Goal: Information Seeking & Learning: Learn about a topic

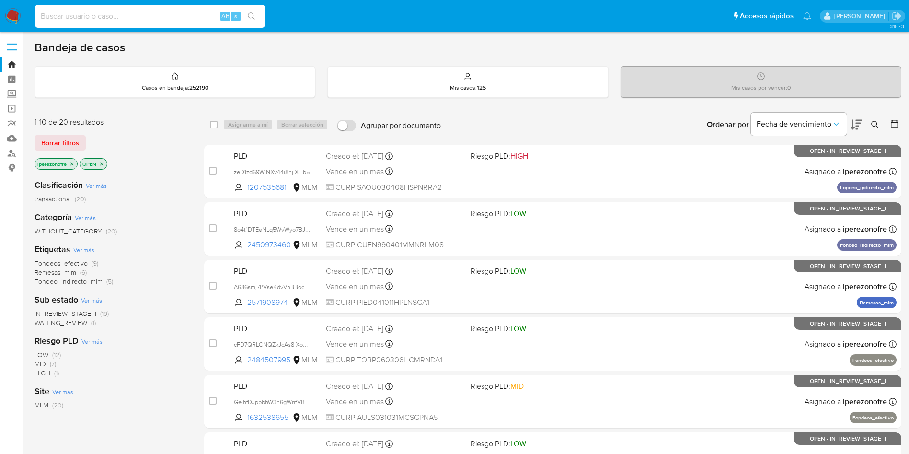
click at [117, 14] on input at bounding box center [150, 16] width 230 height 12
paste input "2493805698"
type input "2493805698"
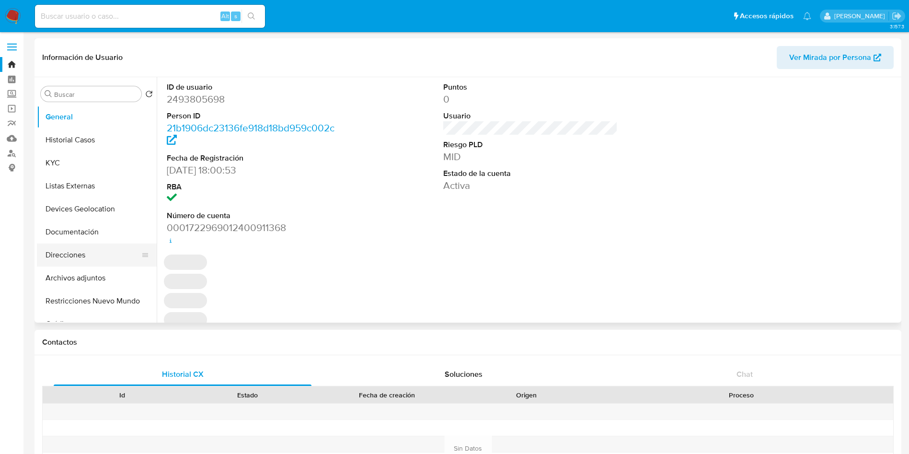
select select "10"
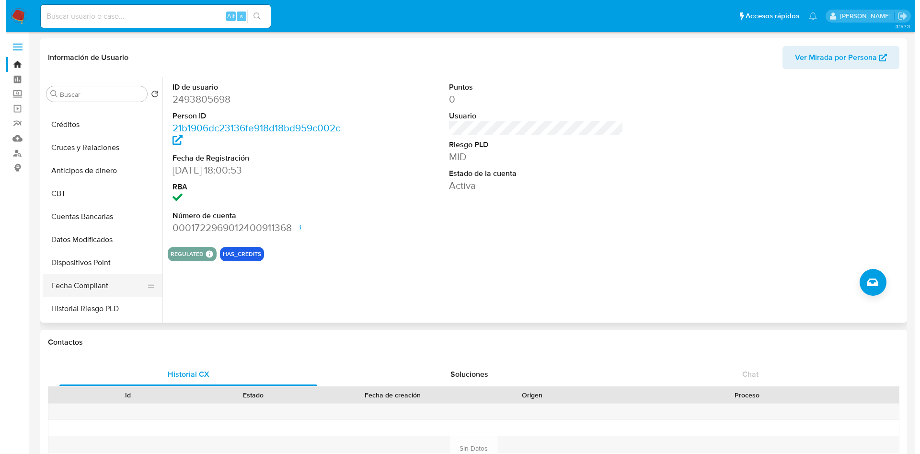
scroll to position [287, 0]
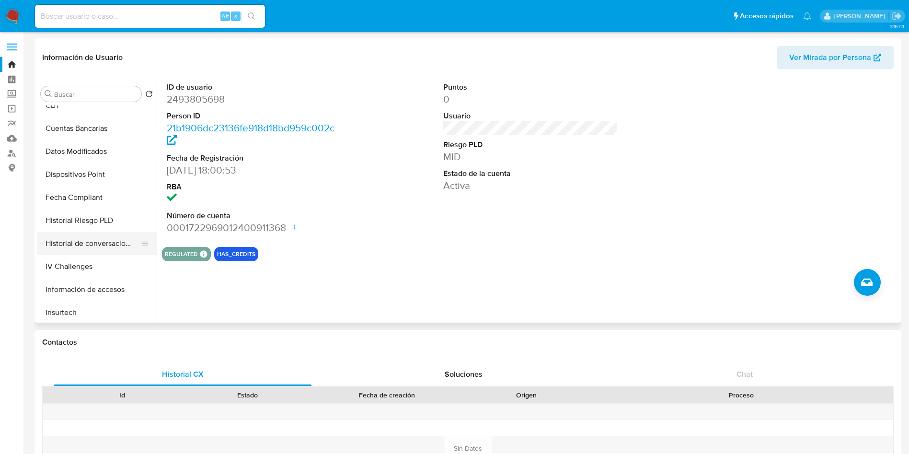
click at [85, 239] on button "Historial de conversaciones" at bounding box center [93, 243] width 112 height 23
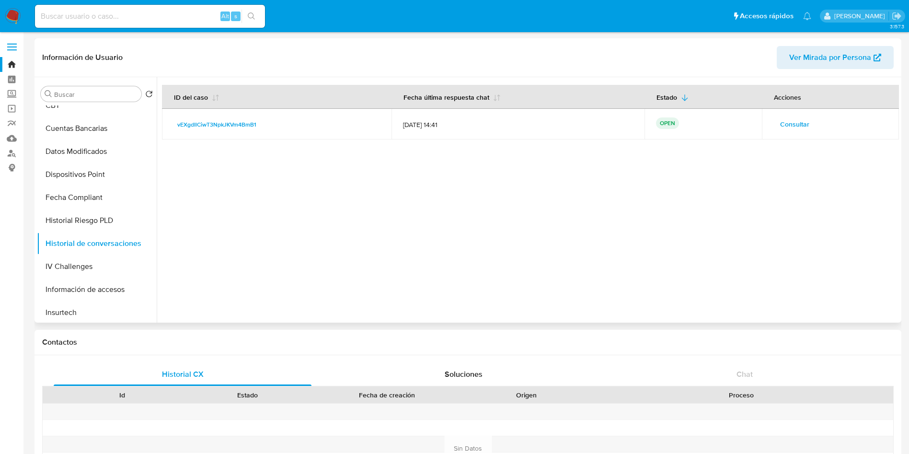
click at [792, 127] on span "Consultar" at bounding box center [794, 123] width 29 height 13
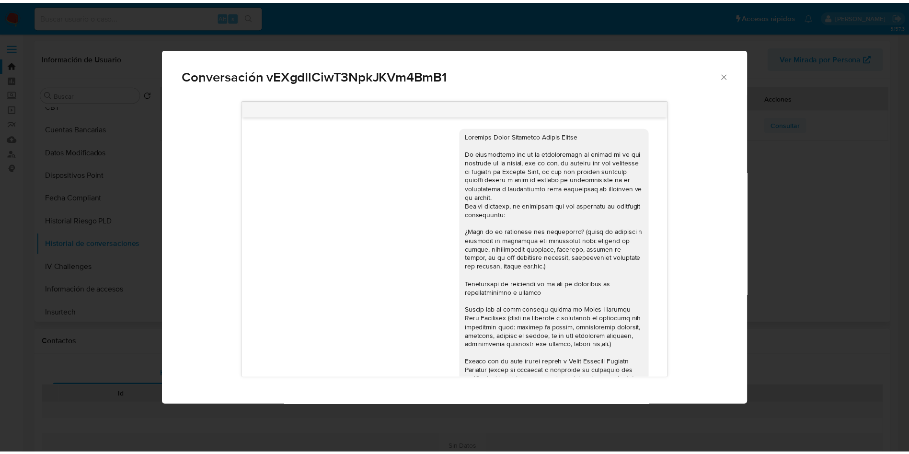
scroll to position [223, 0]
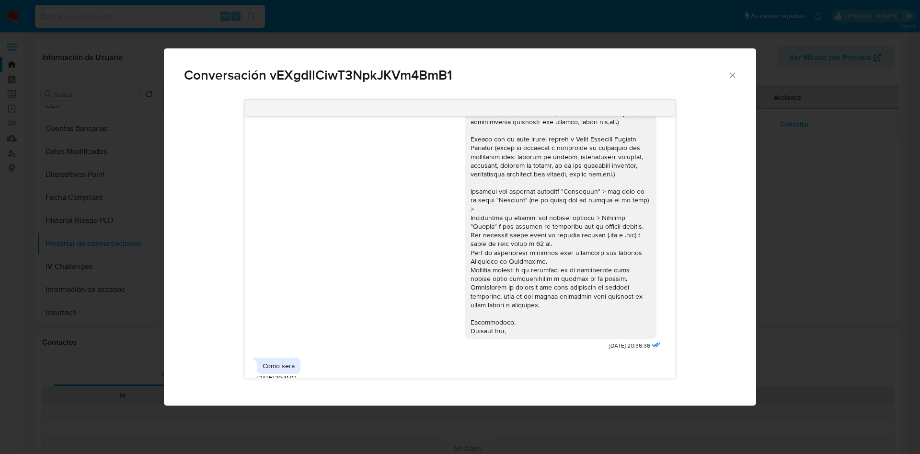
click at [734, 74] on icon "Cerrar" at bounding box center [732, 75] width 10 height 10
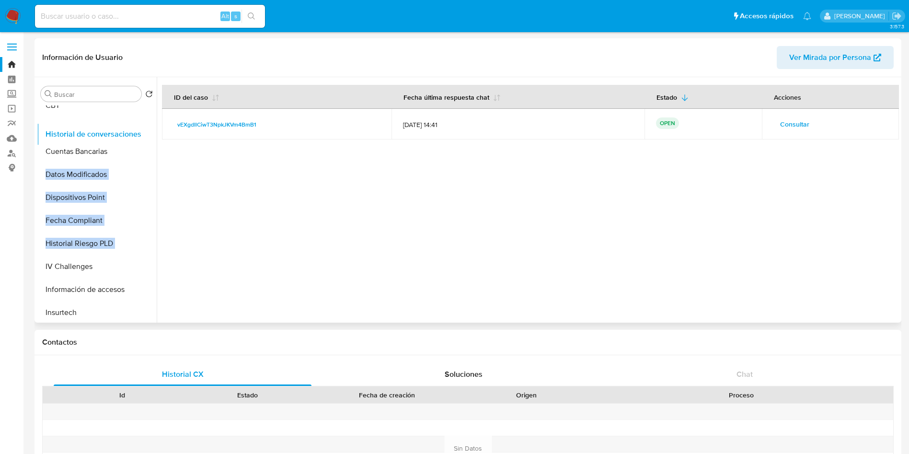
drag, startPoint x: 143, startPoint y: 242, endPoint x: 150, endPoint y: 133, distance: 109.4
click at [150, 133] on ul "General Historial Casos KYC Listas Externas Devices Geolocation Documentación D…" at bounding box center [97, 213] width 120 height 216
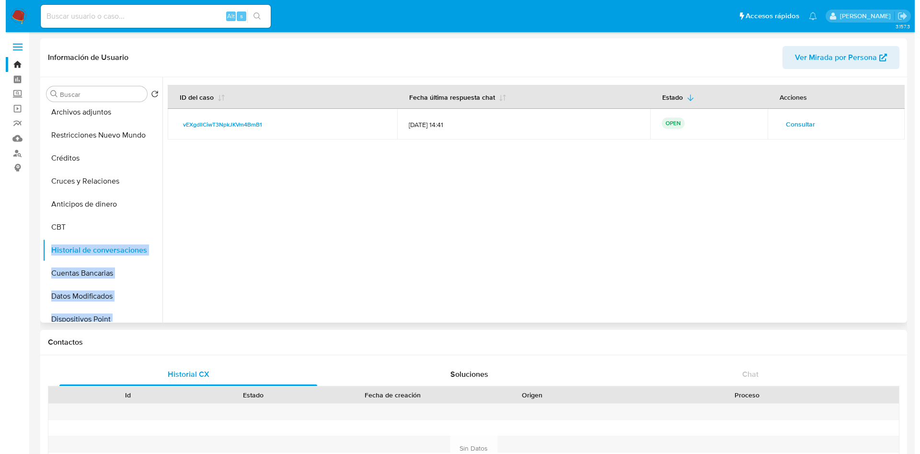
scroll to position [144, 0]
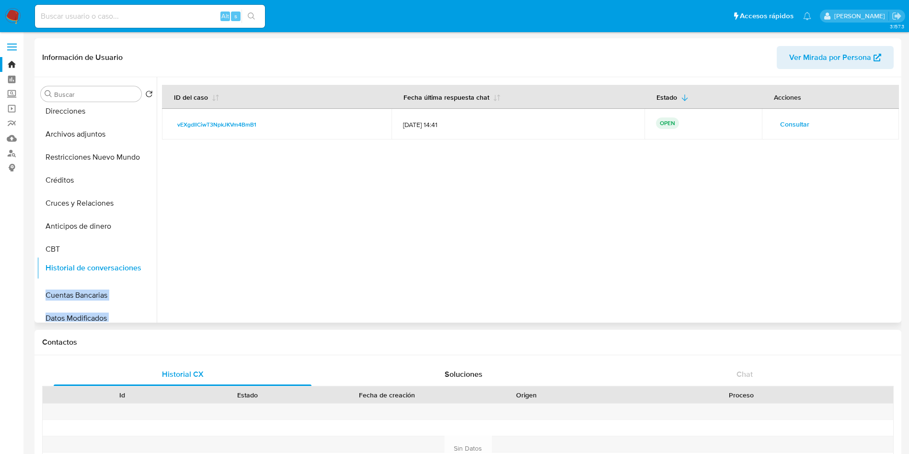
drag, startPoint x: 146, startPoint y: 233, endPoint x: 144, endPoint y: 227, distance: 5.9
click at [141, 204] on ul "General Historial Casos KYC Listas Externas Devices Geolocation Documentación D…" at bounding box center [97, 213] width 120 height 216
click at [315, 239] on div at bounding box center [528, 199] width 742 height 245
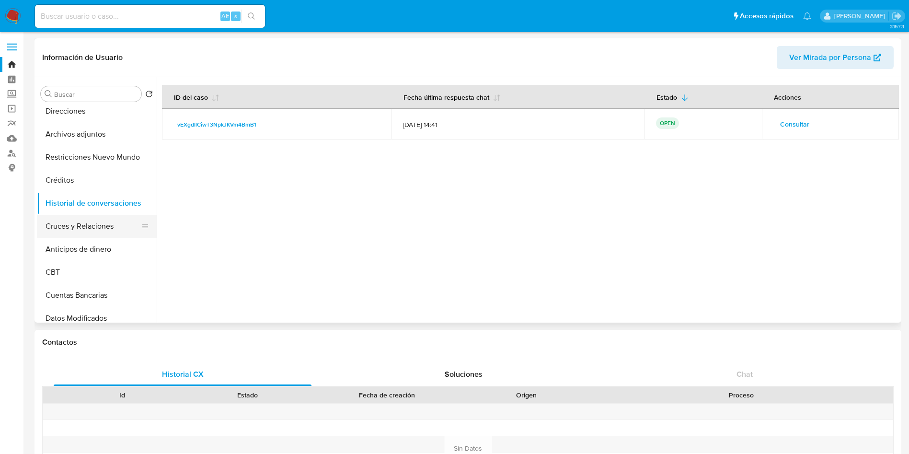
click at [94, 221] on button "Cruces y Relaciones" at bounding box center [93, 226] width 112 height 23
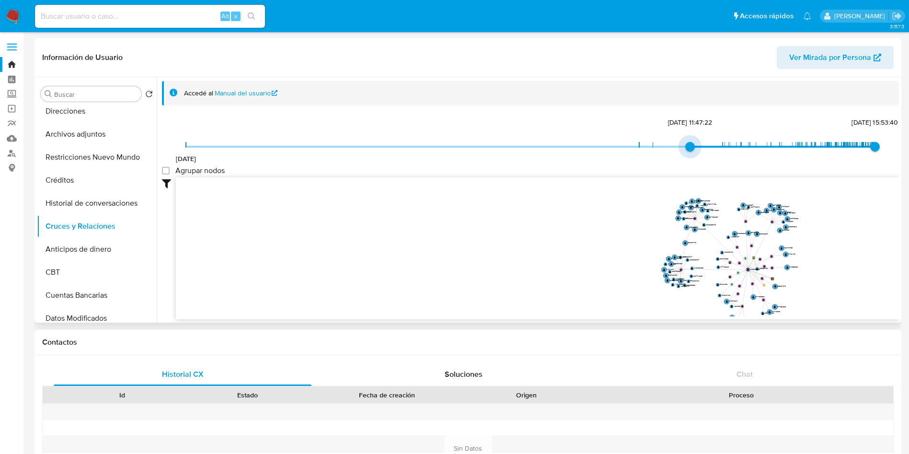
type input "1715031129000"
drag, startPoint x: 186, startPoint y: 147, endPoint x: 666, endPoint y: 147, distance: 480.4
click at [666, 147] on span "16/7/2021 6/5/2024, 15:32:09 5/9/2025, 15:53:40" at bounding box center [530, 146] width 689 height 14
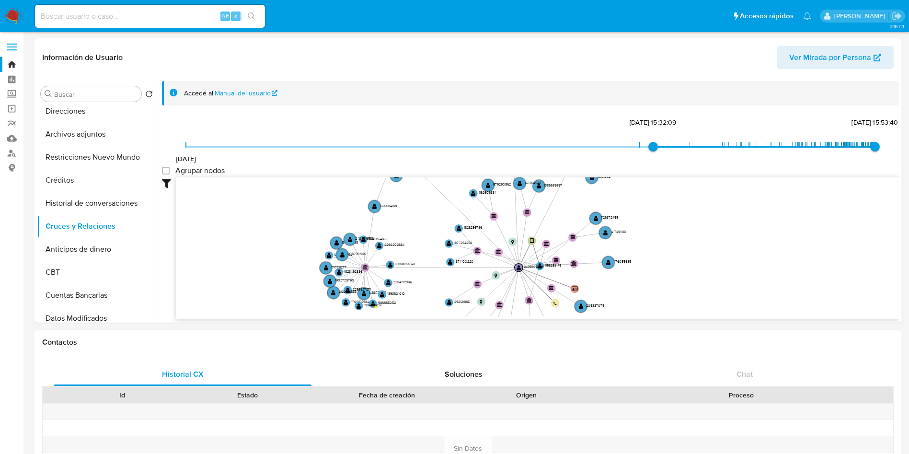
drag, startPoint x: 729, startPoint y: 221, endPoint x: 556, endPoint y: 323, distance: 201.4
click at [360, 222] on icon "user-1158258145  1158258145 device-67db22a16f2050c859de4d89  user-2493805698 …" at bounding box center [537, 246] width 723 height 139
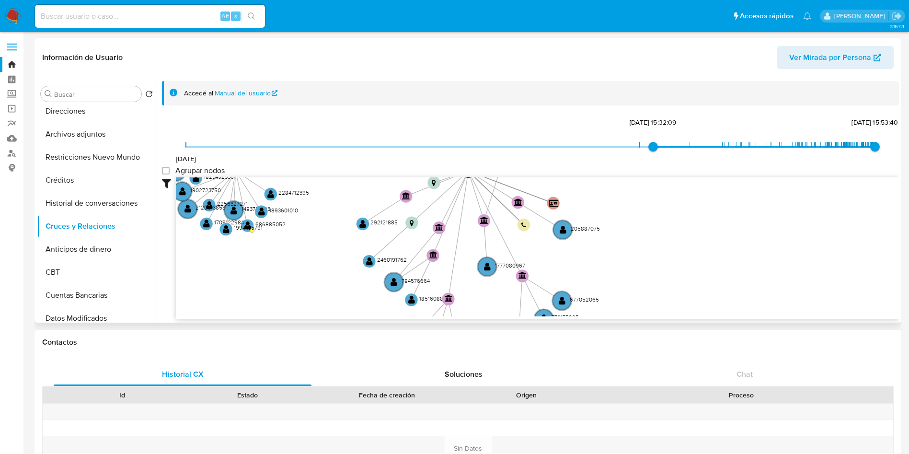
drag, startPoint x: 588, startPoint y: 235, endPoint x: 548, endPoint y: 165, distance: 80.8
click at [548, 165] on div "16/7/2021 6/5/2024, 15:32:09 5/9/2025, 15:53:40 Agrupar nodos Filtros Confianza…" at bounding box center [530, 217] width 737 height 204
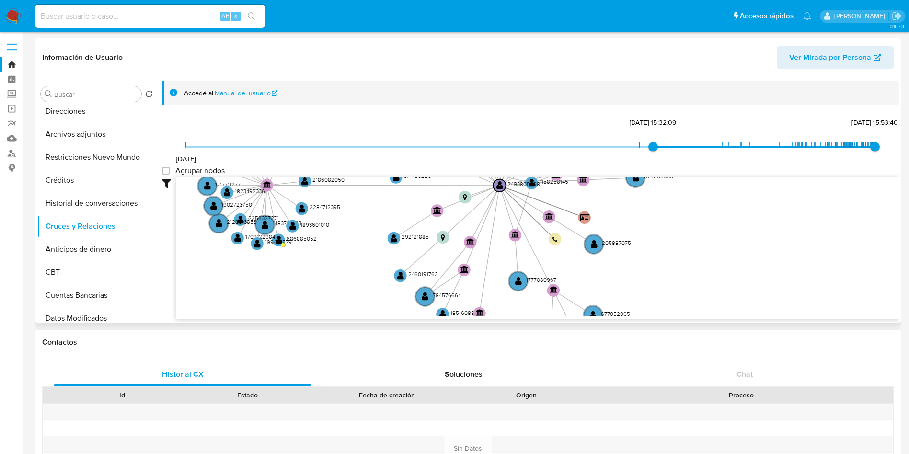
drag, startPoint x: 603, startPoint y: 278, endPoint x: 646, endPoint y: 321, distance: 59.9
click at [645, 317] on div "user-1158258145  1158258145 device-67db22a16f2050c859de4d89  user-2493805698 …" at bounding box center [537, 248] width 723 height 142
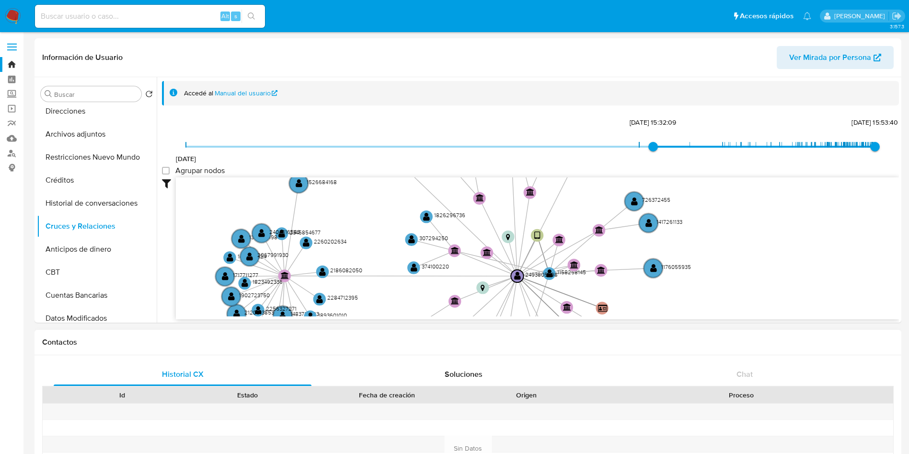
drag, startPoint x: 698, startPoint y: 225, endPoint x: 721, endPoint y: 334, distance: 111.6
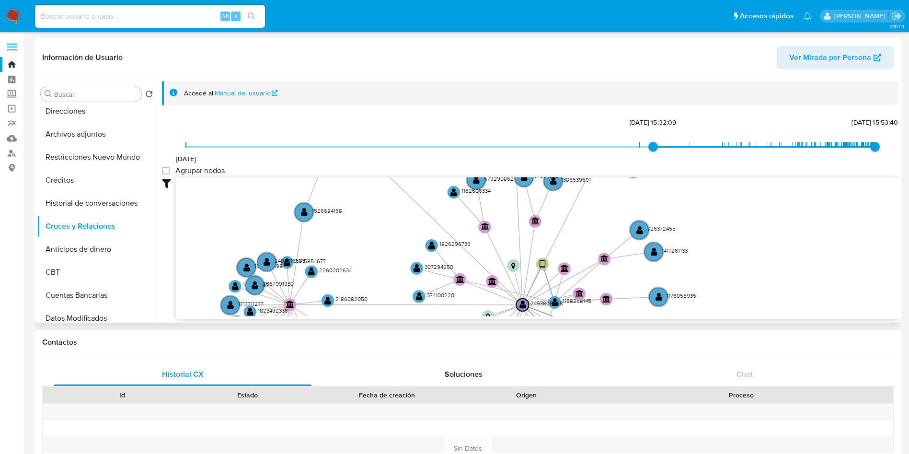
drag, startPoint x: 744, startPoint y: 254, endPoint x: 736, endPoint y: 317, distance: 63.3
click at [736, 317] on div "user-1158258145  1158258145 device-67db22a16f2050c859de4d89  user-2493805698 …" at bounding box center [537, 248] width 723 height 142
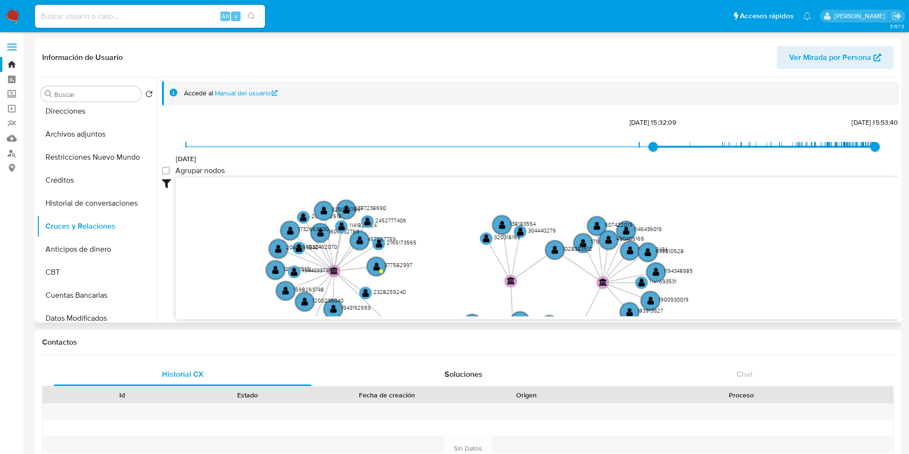
drag, startPoint x: 763, startPoint y: 285, endPoint x: 763, endPoint y: 322, distance: 36.9
click at [763, 312] on icon "user-1158258145  1158258145 device-67db22a16f2050c859de4d89  user-2493805698 …" at bounding box center [537, 246] width 723 height 139
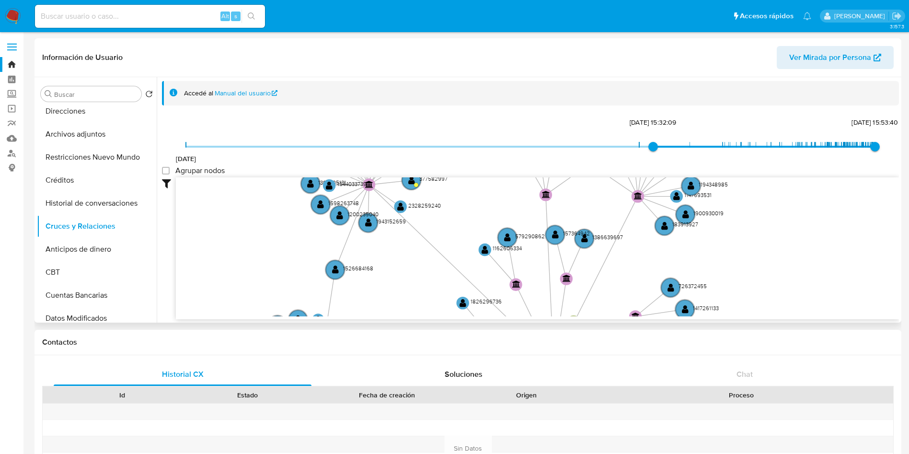
drag, startPoint x: 762, startPoint y: 301, endPoint x: 797, endPoint y: 208, distance: 98.8
click at [797, 208] on icon "user-1158258145  1158258145 device-67db22a16f2050c859de4d89  user-2493805698 …" at bounding box center [537, 246] width 723 height 139
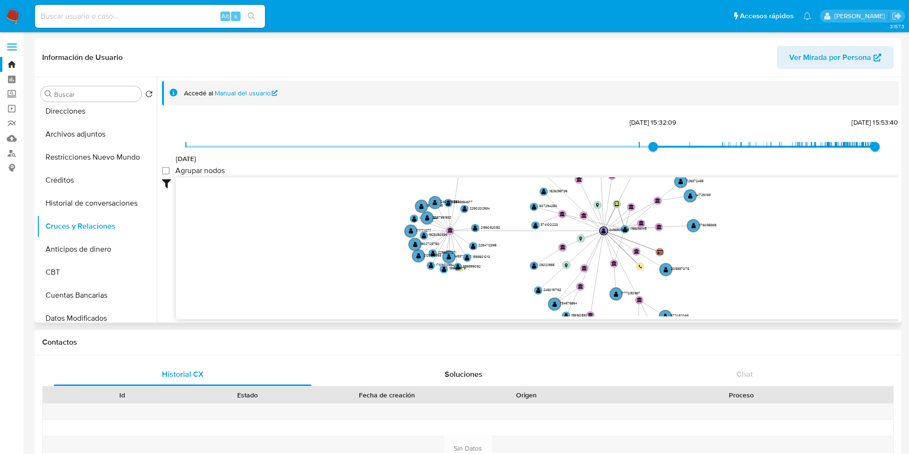
drag, startPoint x: 758, startPoint y: 275, endPoint x: 750, endPoint y: 183, distance: 92.8
click at [750, 183] on icon "user-1158258145  1158258145 device-67db22a16f2050c859de4d89  user-2493805698 …" at bounding box center [537, 246] width 723 height 139
click at [87, 207] on button "Historial de conversaciones" at bounding box center [93, 203] width 112 height 23
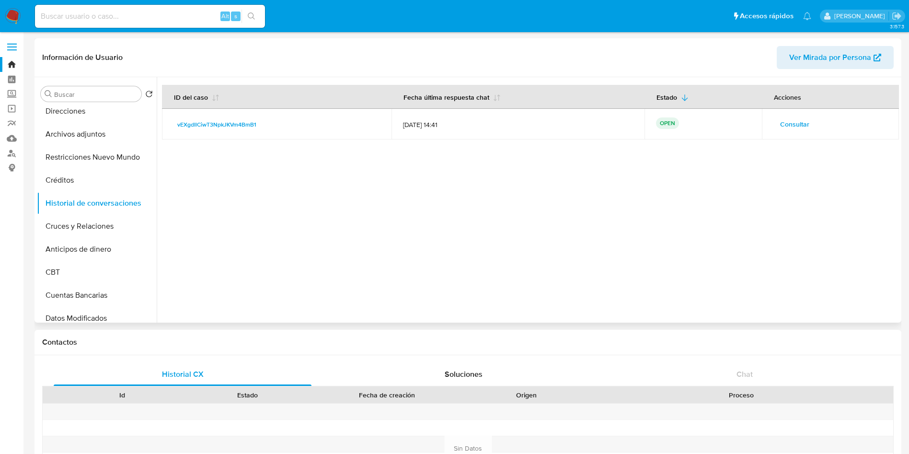
click at [793, 125] on span "Consultar" at bounding box center [794, 123] width 29 height 13
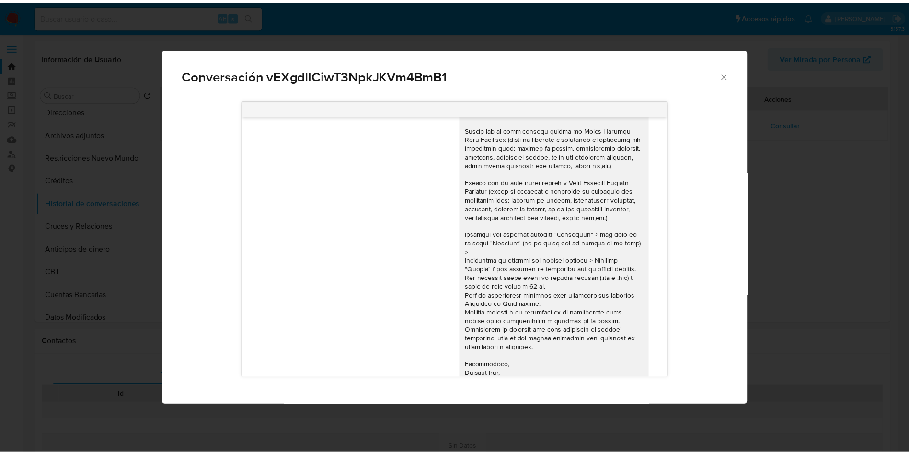
scroll to position [223, 0]
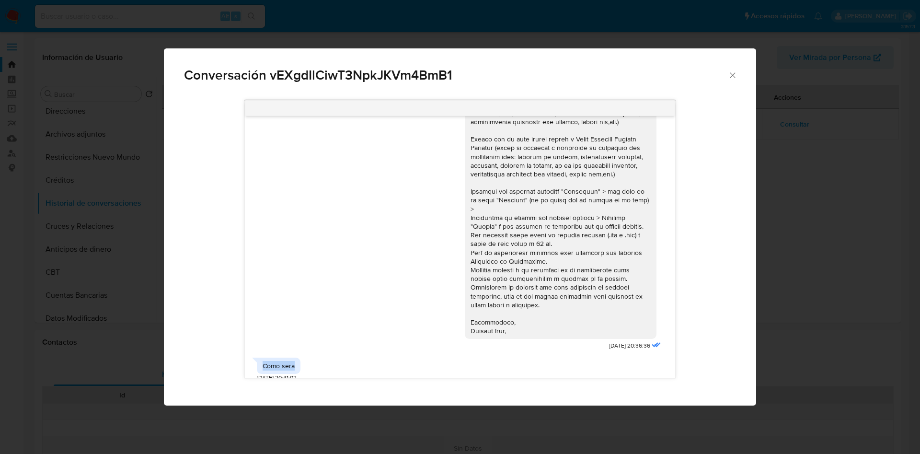
drag, startPoint x: 261, startPoint y: 355, endPoint x: 295, endPoint y: 354, distance: 34.5
click at [295, 357] on div "Como sera" at bounding box center [279, 365] width 44 height 16
click at [734, 73] on icon "Cerrar" at bounding box center [731, 74] width 5 height 5
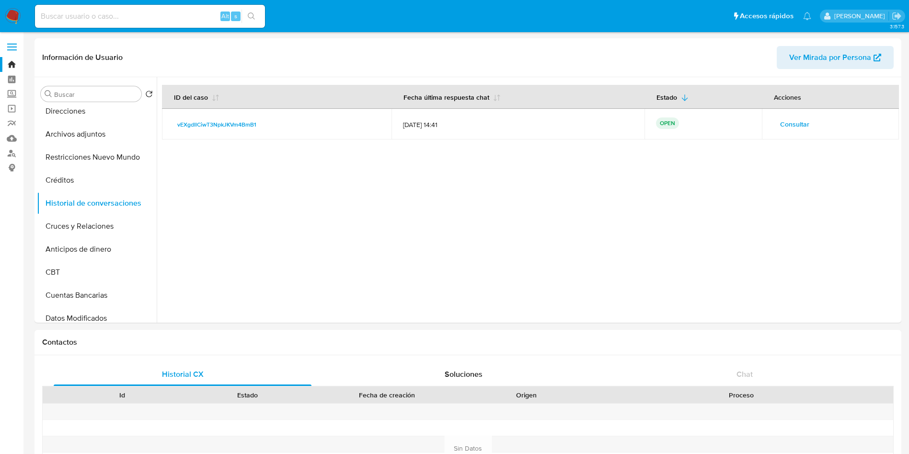
click at [183, 19] on input at bounding box center [150, 16] width 230 height 12
paste input "1158258145"
type input "1158258145"
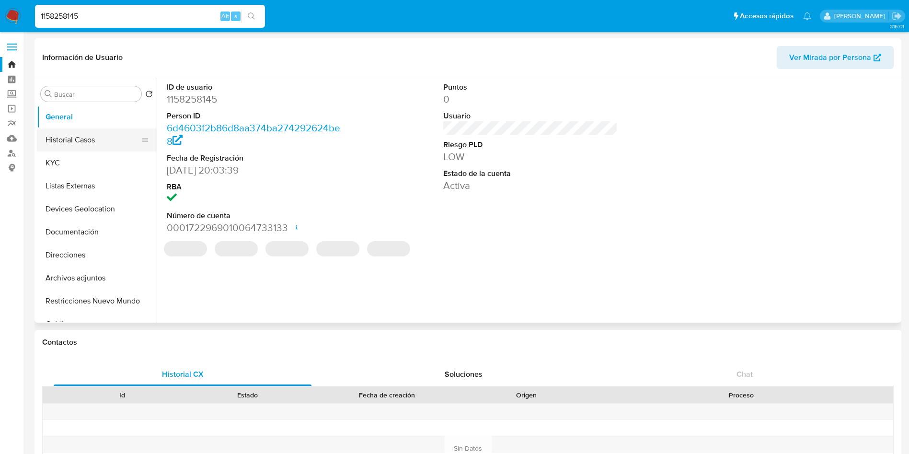
click at [74, 140] on button "Historial Casos" at bounding box center [93, 139] width 112 height 23
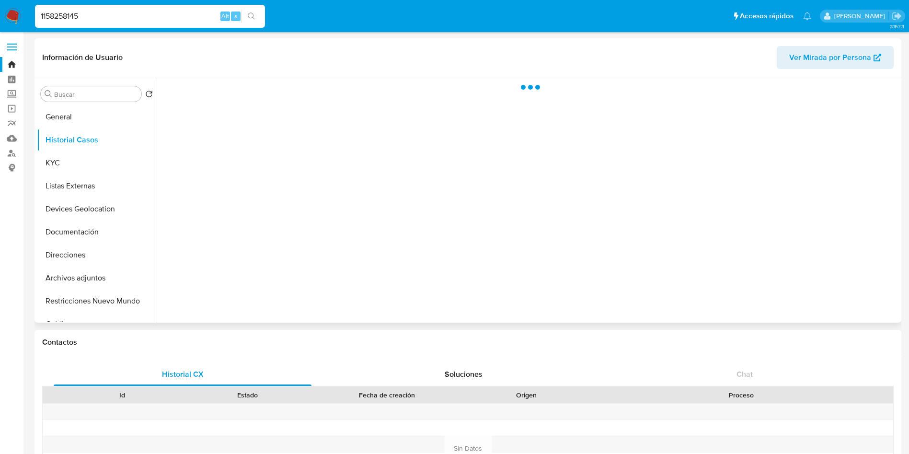
select select "10"
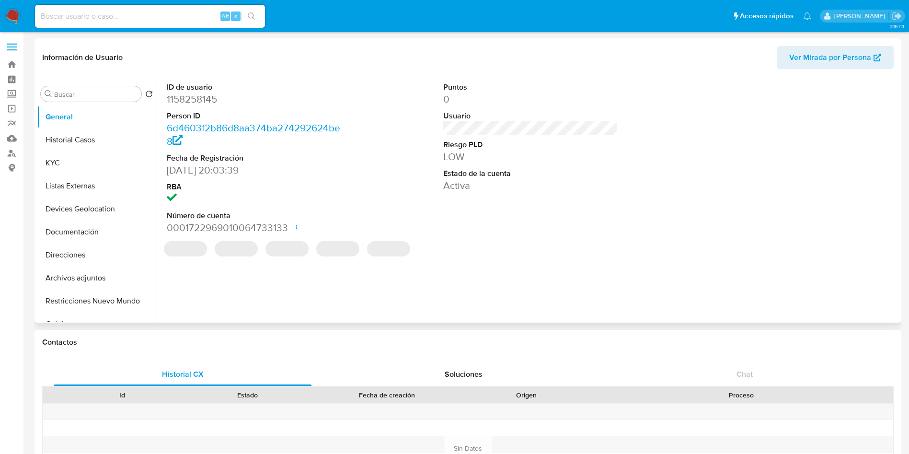
select select "10"
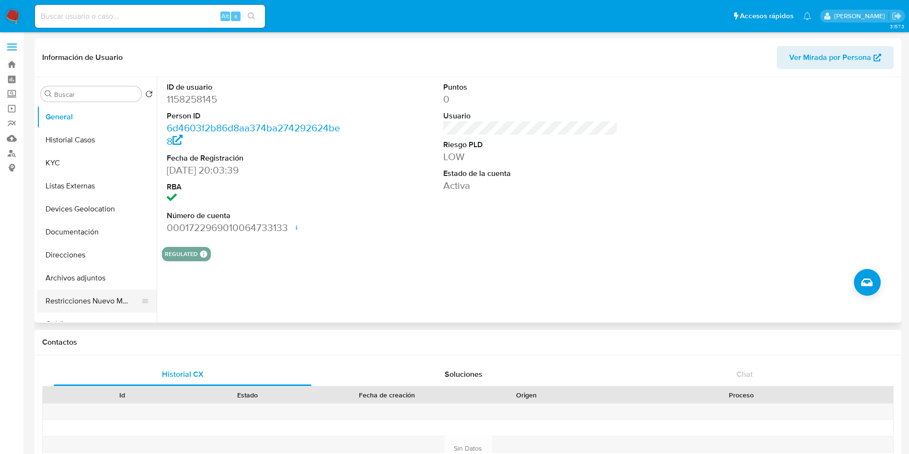
scroll to position [72, 0]
click at [83, 300] on button "Cruces y Relaciones" at bounding box center [93, 297] width 112 height 23
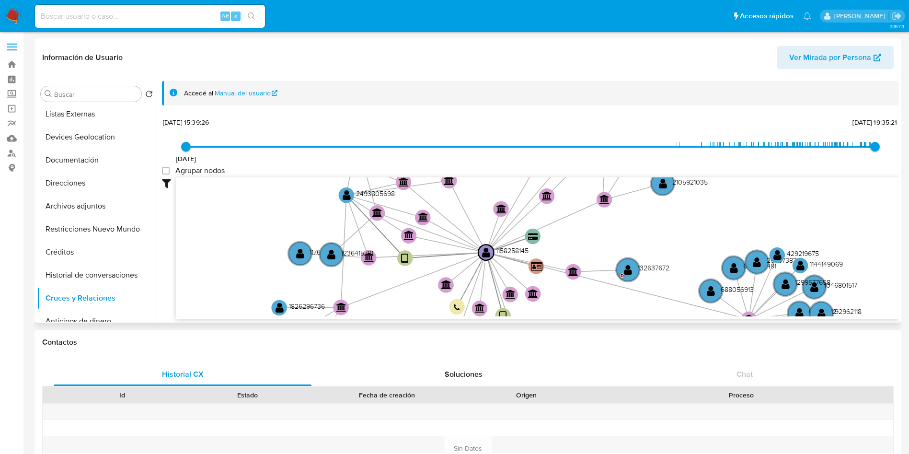
drag, startPoint x: 691, startPoint y: 267, endPoint x: 688, endPoint y: 195, distance: 71.9
click at [688, 195] on icon "user-1158258145  1158258145 device-67db22a16f2050c859de4d89  user-2493805698 …" at bounding box center [537, 246] width 723 height 139
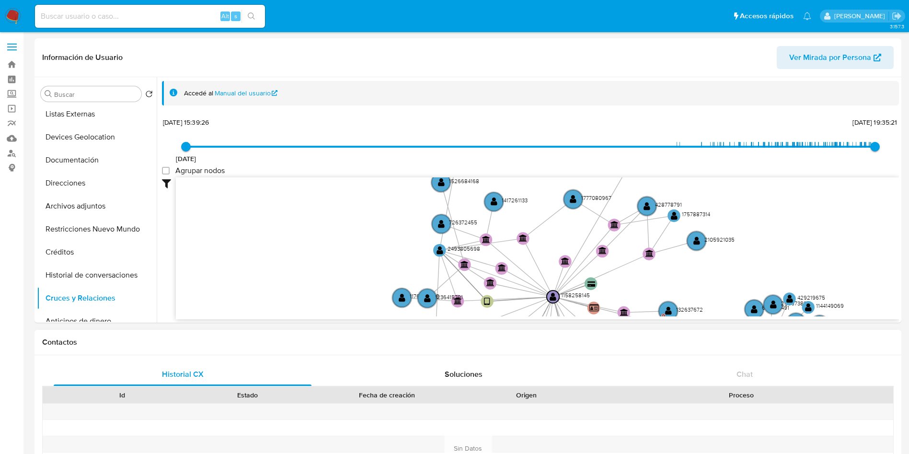
drag, startPoint x: 597, startPoint y: 268, endPoint x: 649, endPoint y: 362, distance: 107.0
type input "1728242990000"
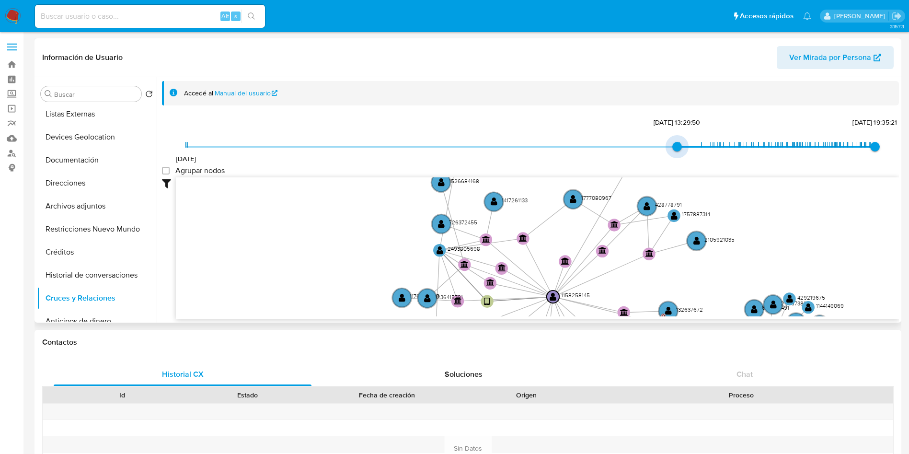
drag, startPoint x: 184, startPoint y: 143, endPoint x: 648, endPoint y: 162, distance: 464.5
click at [648, 162] on div "10/7/2022 6/10/2024, 13:29:50 1/9/2025, 19:35:21" at bounding box center [530, 152] width 689 height 27
click at [779, 142] on span "10/7/2022 6/10/2024, 13:29:50 1/9/2025, 19:35:21" at bounding box center [530, 146] width 689 height 14
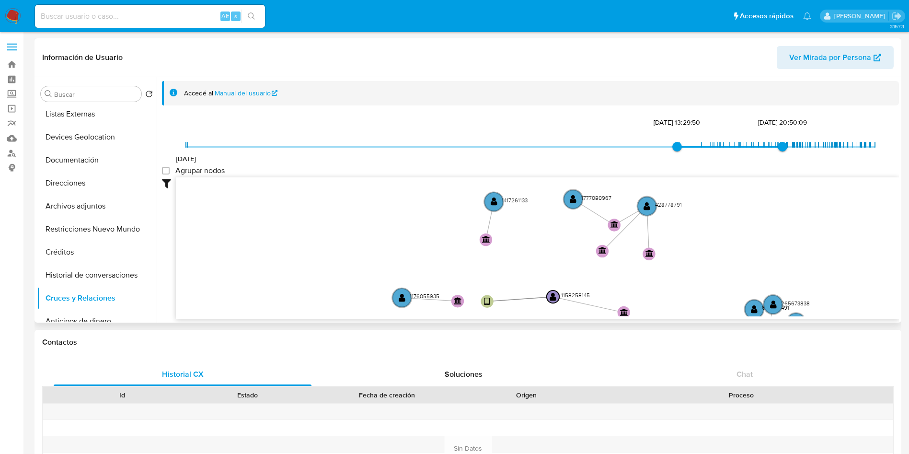
type input "1750726291000"
click at [829, 146] on span "10/7/2022 6/10/2024, 13:29:50 31/3/2025, 20:50:09" at bounding box center [530, 146] width 689 height 14
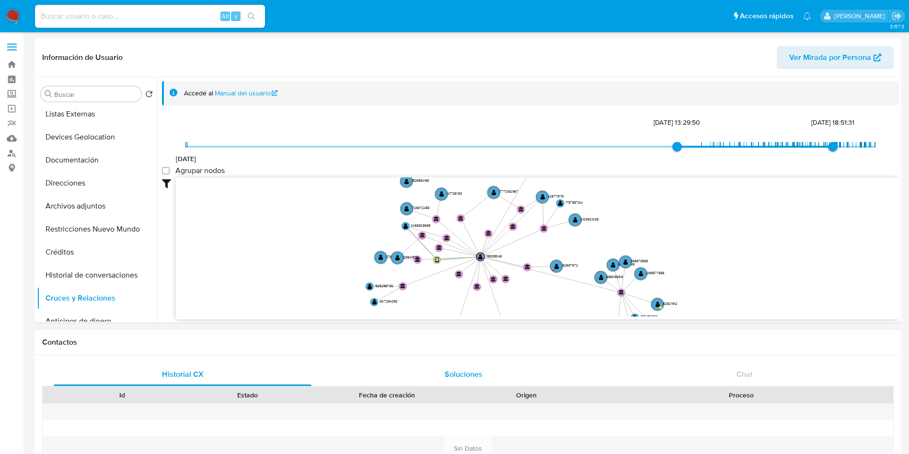
drag, startPoint x: 634, startPoint y: 307, endPoint x: 599, endPoint y: 367, distance: 70.0
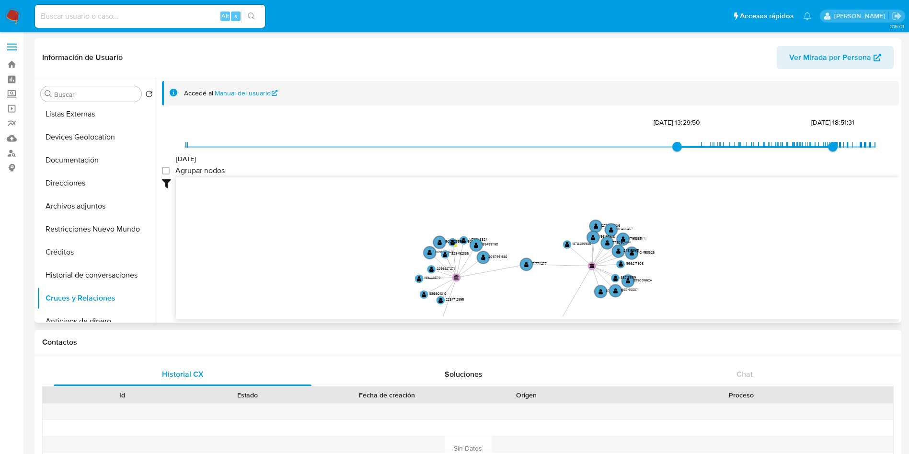
drag, startPoint x: 786, startPoint y: 217, endPoint x: 743, endPoint y: 243, distance: 50.3
click at [743, 243] on icon "user-1158258145  1158258145 device-67db22a16f2050c859de4d89  user-2493805698 …" at bounding box center [537, 246] width 723 height 139
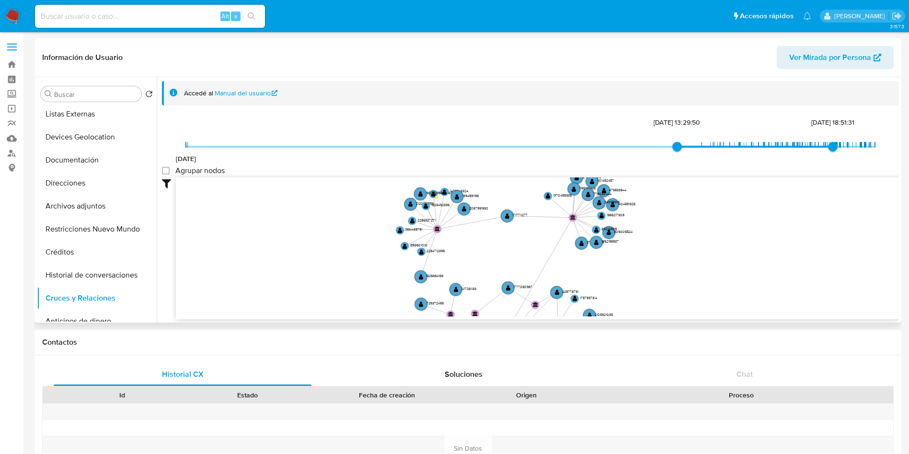
drag, startPoint x: 734, startPoint y: 280, endPoint x: 710, endPoint y: 205, distance: 78.9
click at [712, 209] on icon "user-1158258145  1158258145 device-67db22a16f2050c859de4d89  user-2493805698 …" at bounding box center [537, 246] width 723 height 139
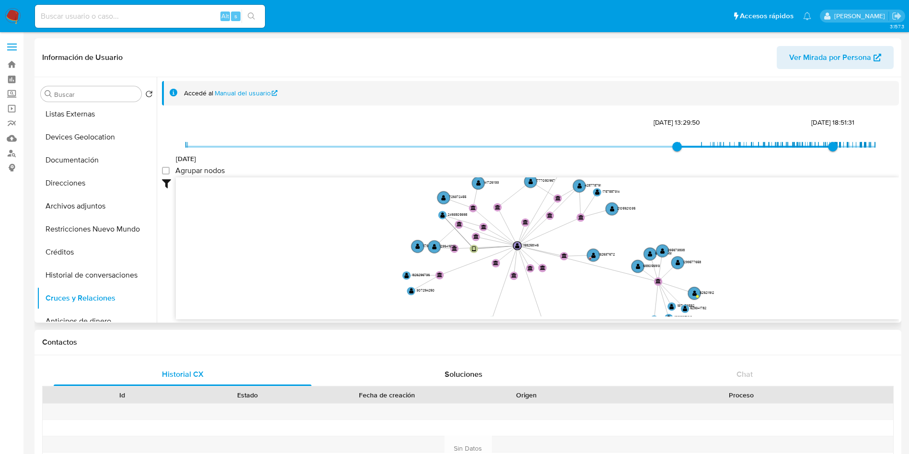
drag, startPoint x: 713, startPoint y: 259, endPoint x: 757, endPoint y: 224, distance: 56.5
click at [757, 224] on icon "user-1158258145  1158258145 device-67db22a16f2050c859de4d89  user-2493805698 …" at bounding box center [537, 246] width 723 height 139
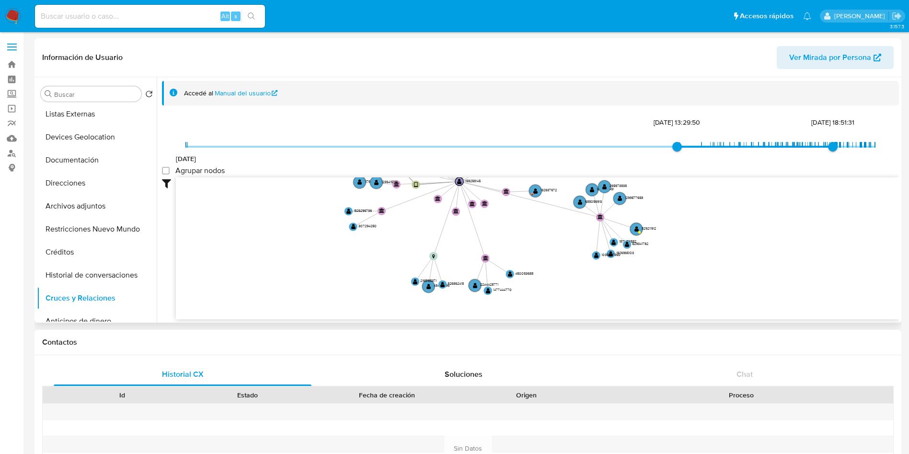
drag, startPoint x: 795, startPoint y: 292, endPoint x: 737, endPoint y: 228, distance: 86.5
click at [737, 228] on icon "user-1158258145  1158258145 device-67db22a16f2050c859de4d89  user-2493805698 …" at bounding box center [537, 246] width 723 height 139
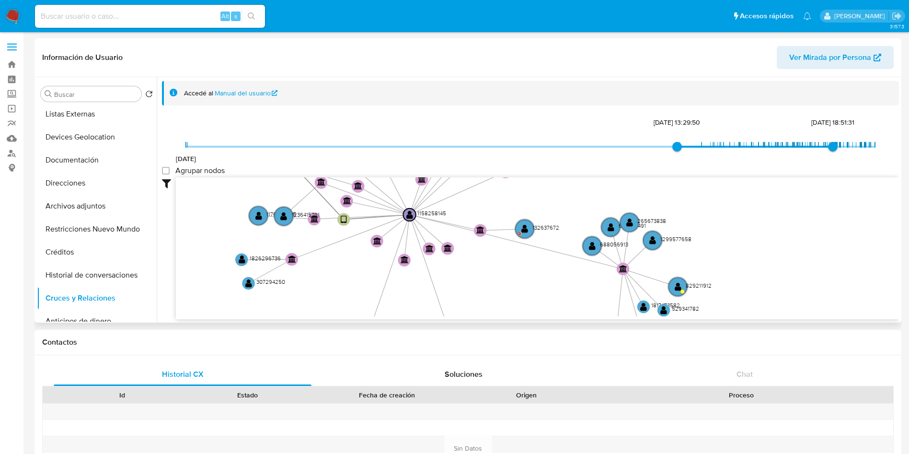
click at [486, 289] on icon "user-1158258145  1158258145 device-67db22a16f2050c859de4d89  user-2493805698 …" at bounding box center [537, 246] width 723 height 139
click at [184, 12] on input at bounding box center [150, 16] width 230 height 12
paste input "2493805698"
type input "2493805698"
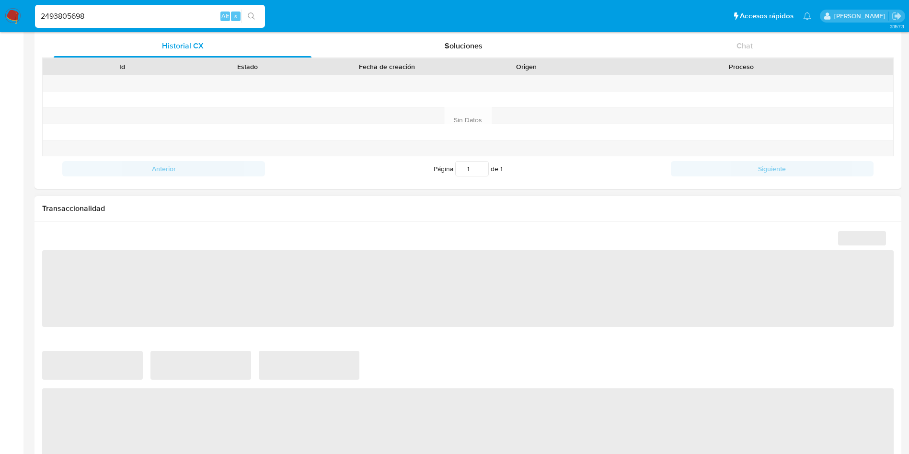
scroll to position [431, 0]
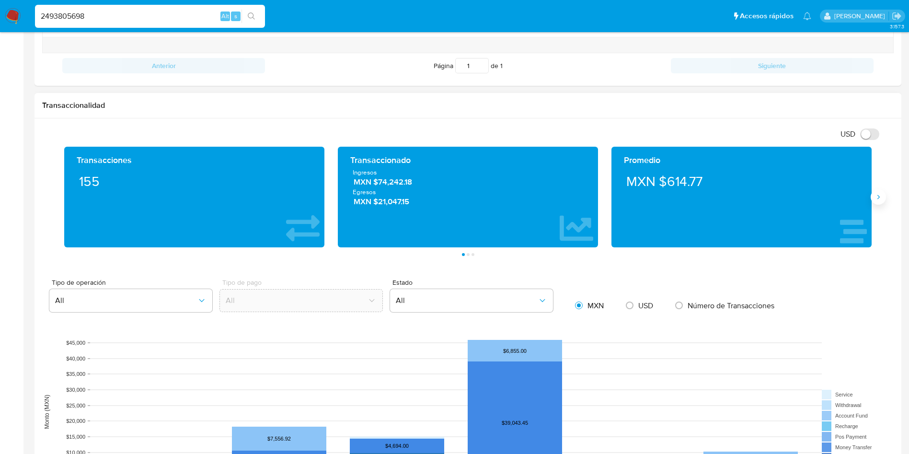
click at [878, 195] on icon "Siguiente" at bounding box center [878, 197] width 8 height 8
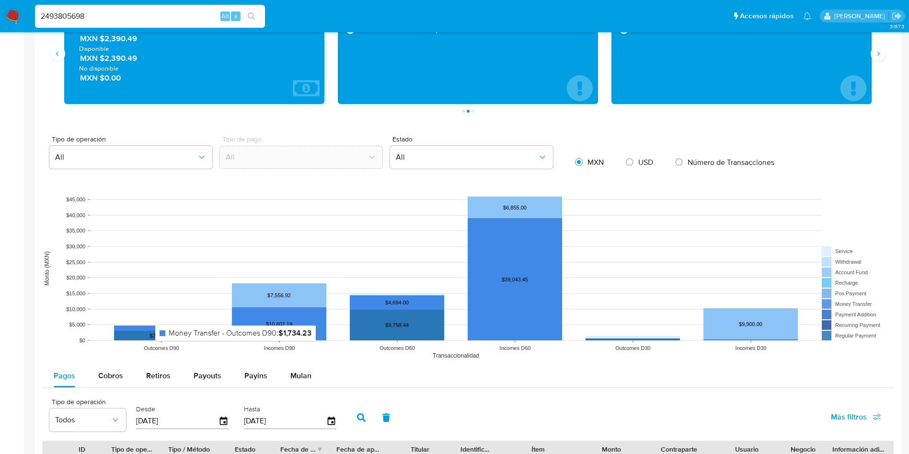
scroll to position [575, 0]
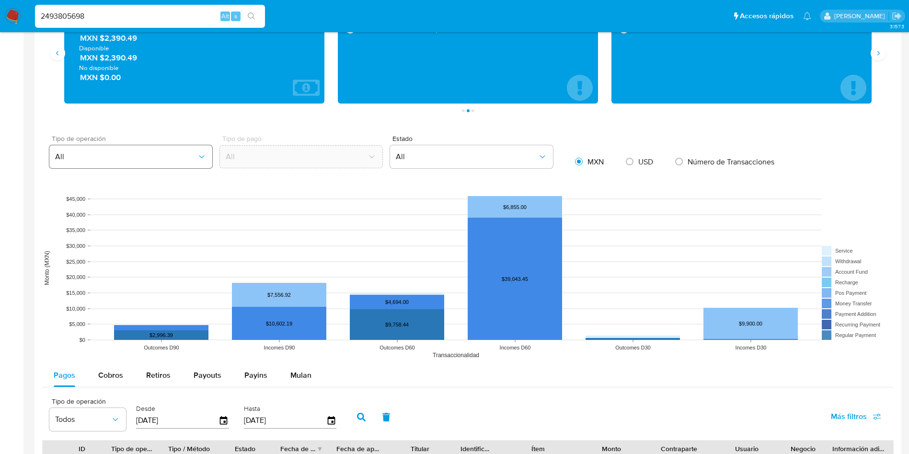
click at [125, 149] on button "All" at bounding box center [130, 156] width 163 height 23
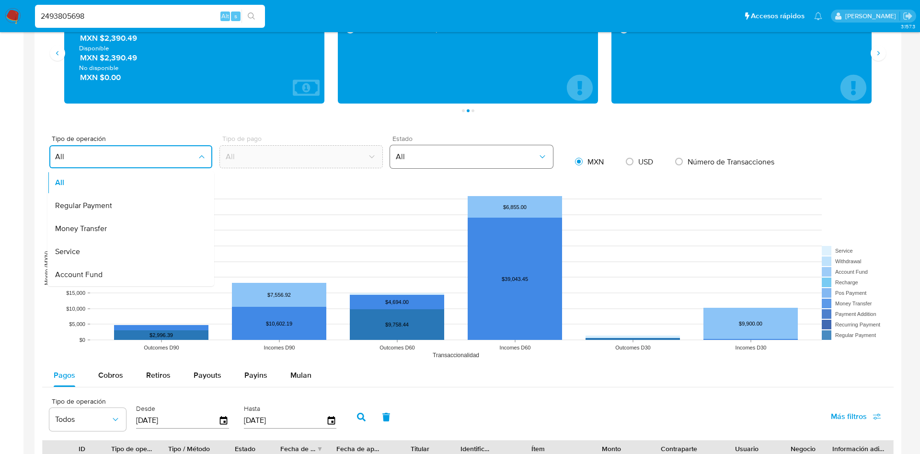
click at [520, 157] on span "All" at bounding box center [467, 157] width 142 height 10
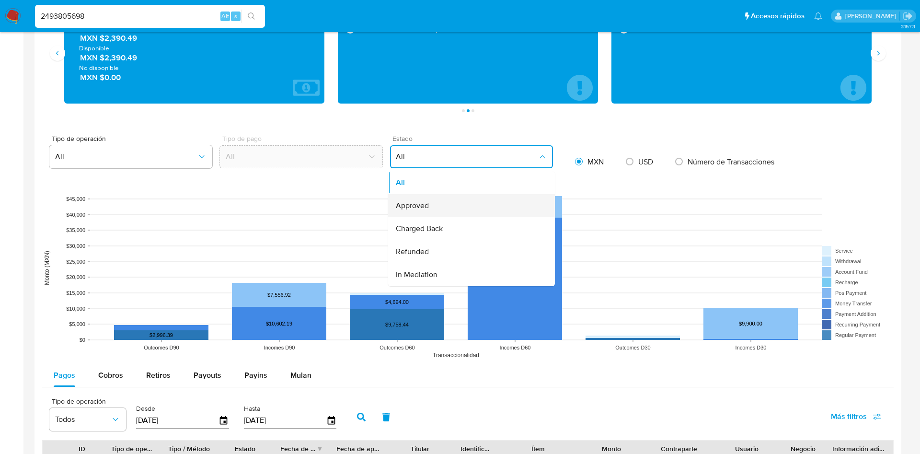
click at [451, 207] on div "Approved" at bounding box center [469, 205] width 146 height 23
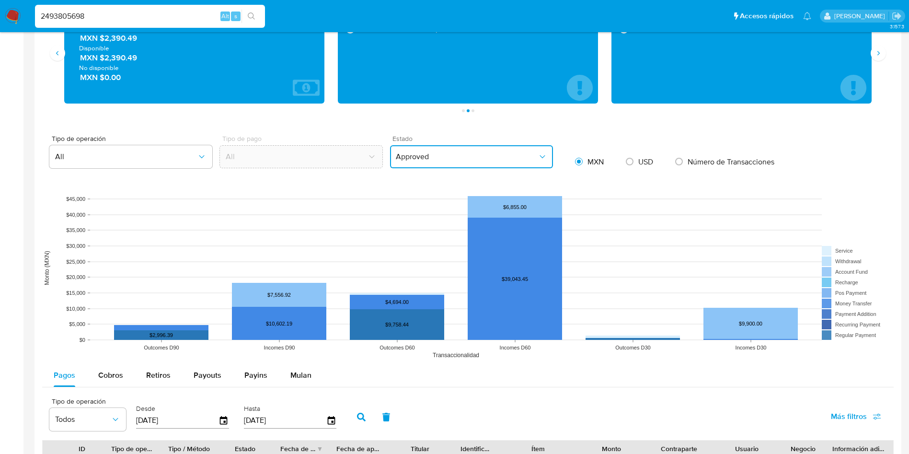
scroll to position [647, 0]
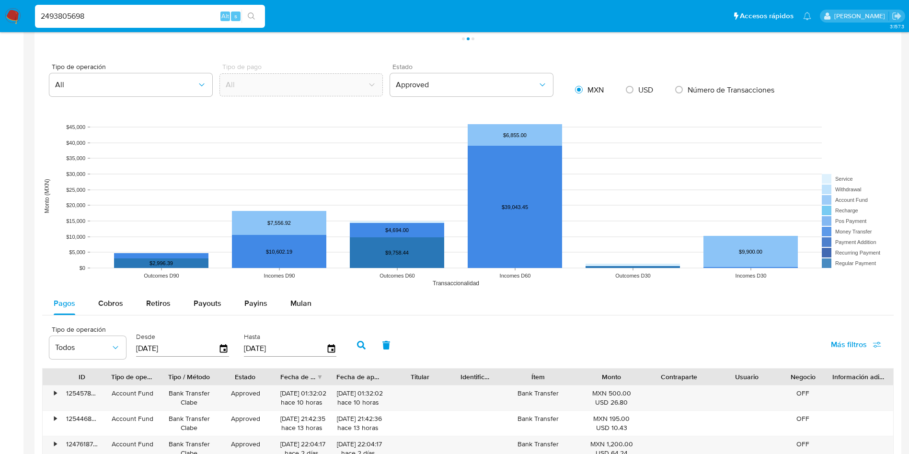
click at [561, 325] on div "Tipo de operación Todos Desde 12/06/2025 Hasta 09/09/2025 Más filtros" at bounding box center [467, 344] width 851 height 48
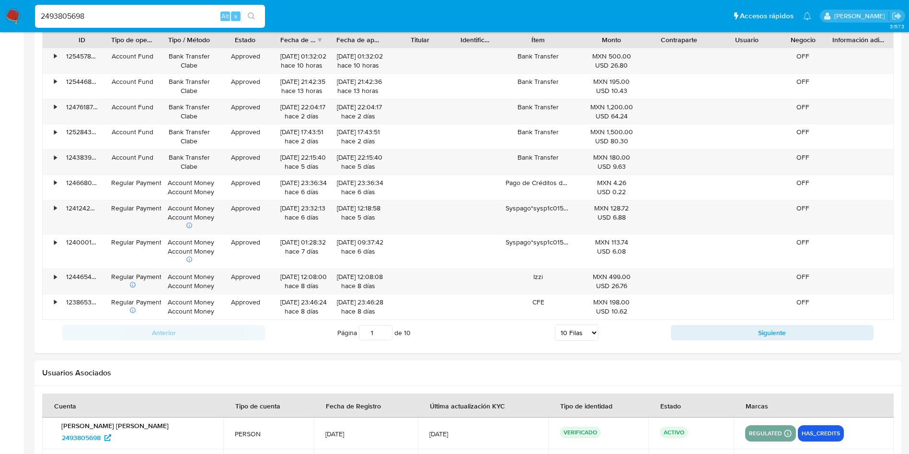
scroll to position [1006, 0]
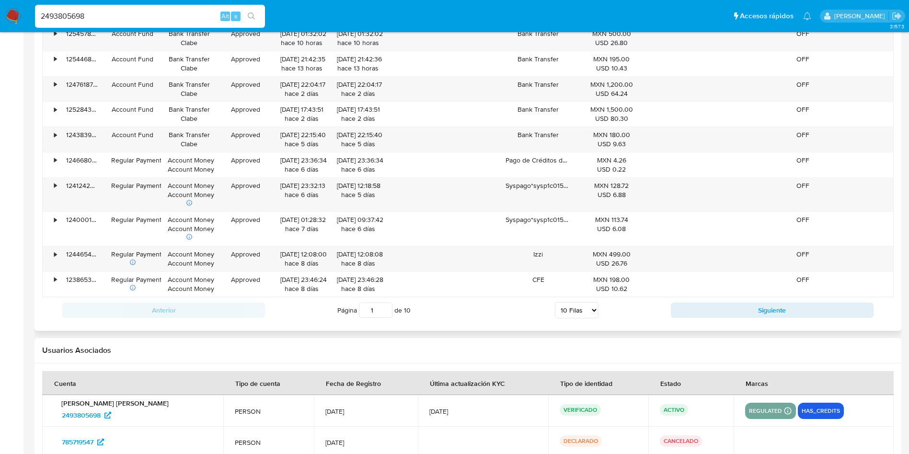
click at [571, 316] on select "5 Filas 10 Filas 20 Filas 25 Filas 50 Filas 100 Filas" at bounding box center [577, 310] width 44 height 16
select select "100"
click at [555, 302] on select "5 Filas 10 Filas 20 Filas 25 Filas 50 Filas 100 Filas" at bounding box center [577, 310] width 44 height 16
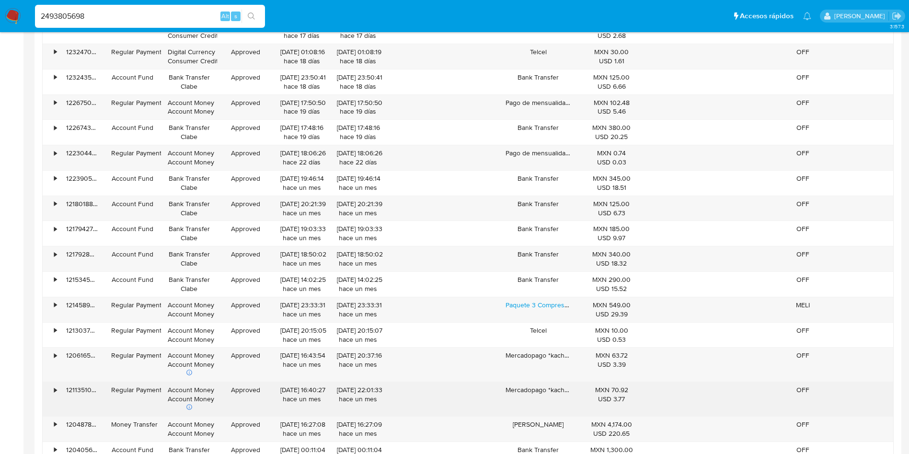
scroll to position [1580, 0]
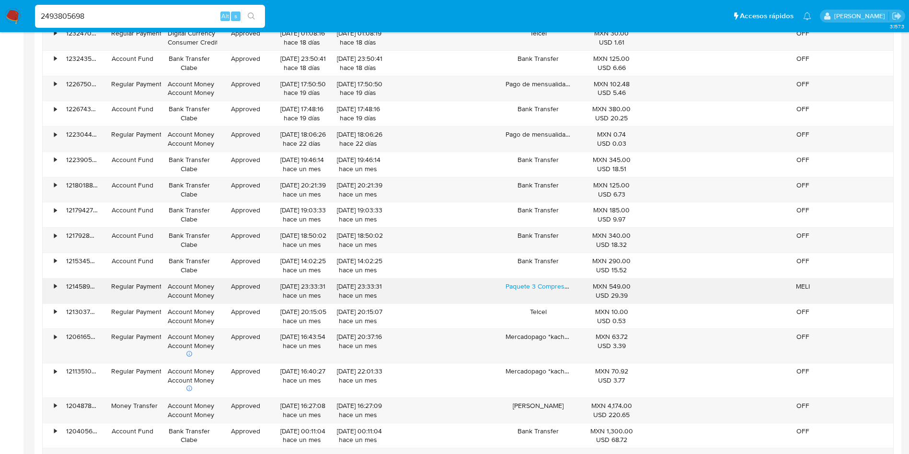
click at [332, 295] on div "07/08/2025 23:33:31 hace un mes" at bounding box center [358, 290] width 57 height 25
click at [52, 284] on div "•" at bounding box center [51, 290] width 17 height 25
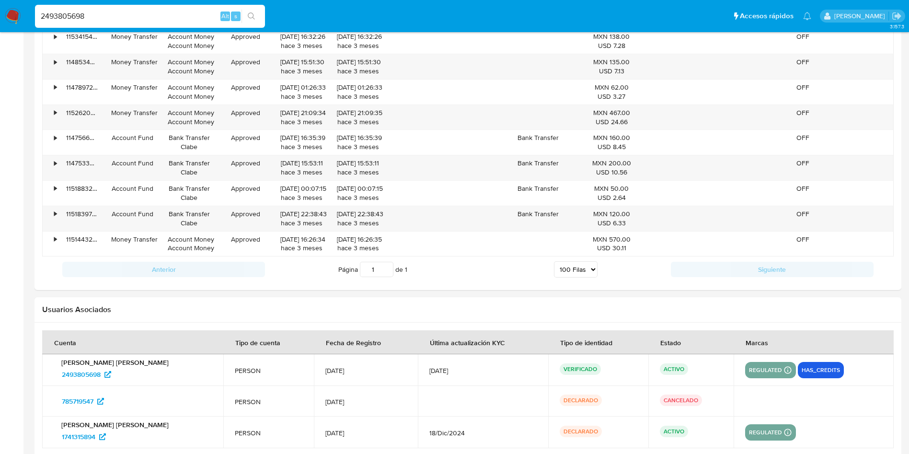
scroll to position [3563, 0]
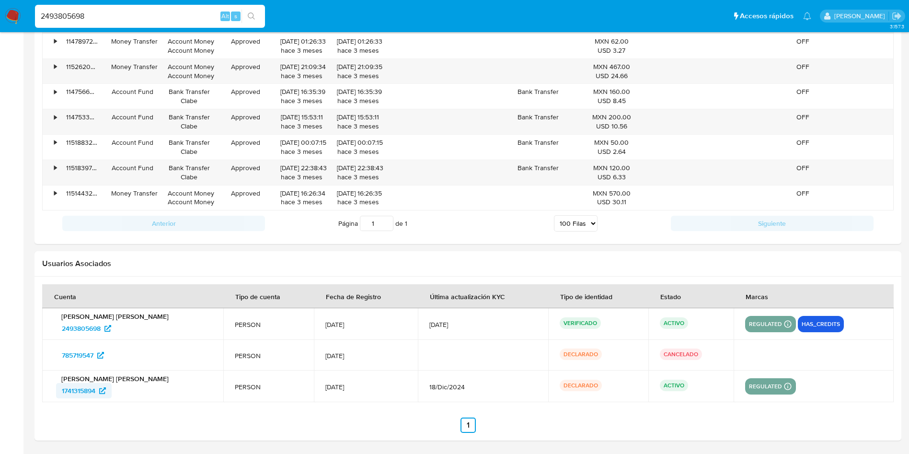
click at [87, 389] on span "1741315894" at bounding box center [79, 390] width 34 height 15
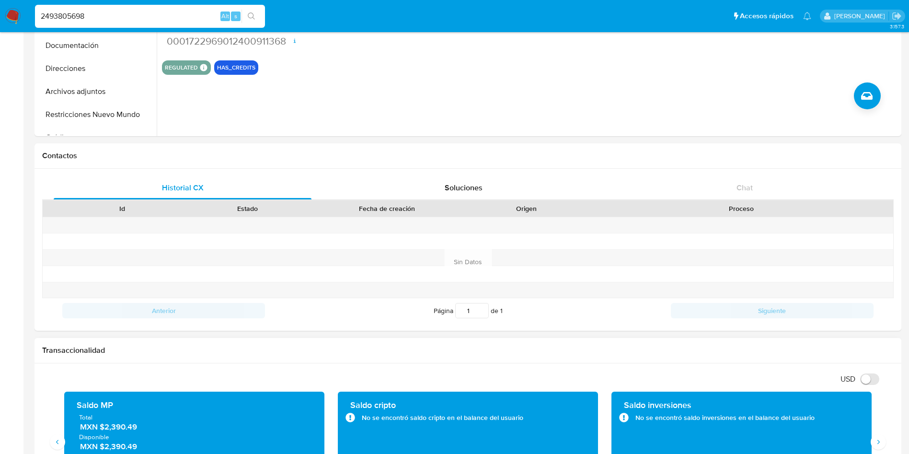
scroll to position [0, 0]
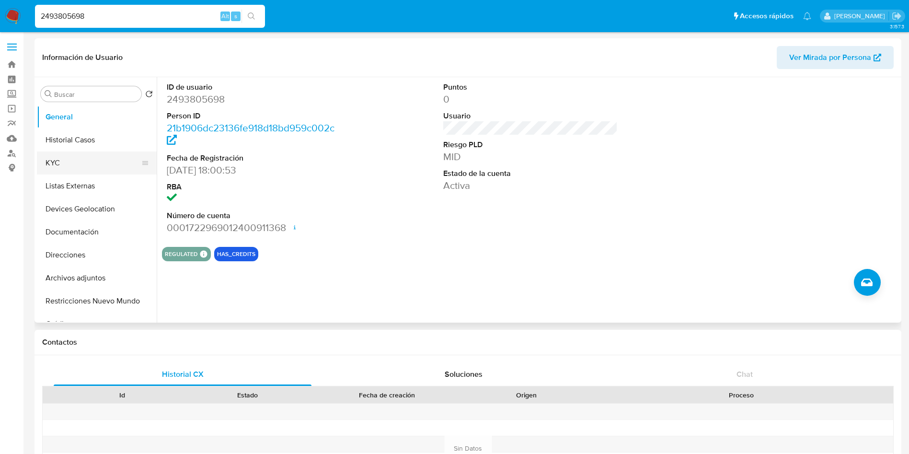
click at [70, 166] on button "KYC" at bounding box center [93, 162] width 112 height 23
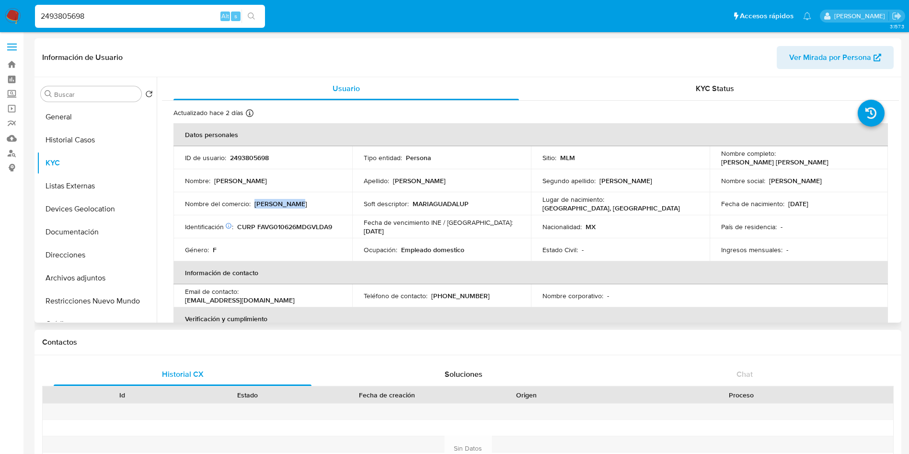
drag, startPoint x: 254, startPoint y: 205, endPoint x: 294, endPoint y: 204, distance: 39.8
click at [294, 204] on div "Nombre del comercio : Maria Valles" at bounding box center [263, 203] width 156 height 9
copy p "Maria Valles"
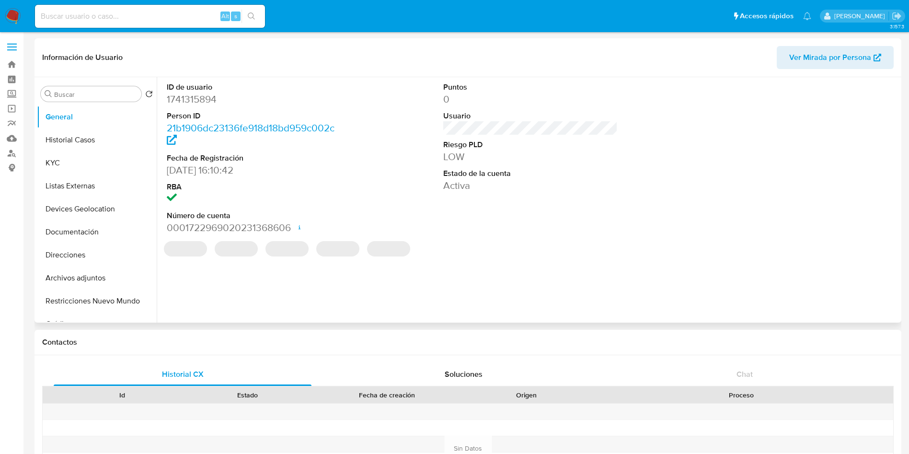
select select "10"
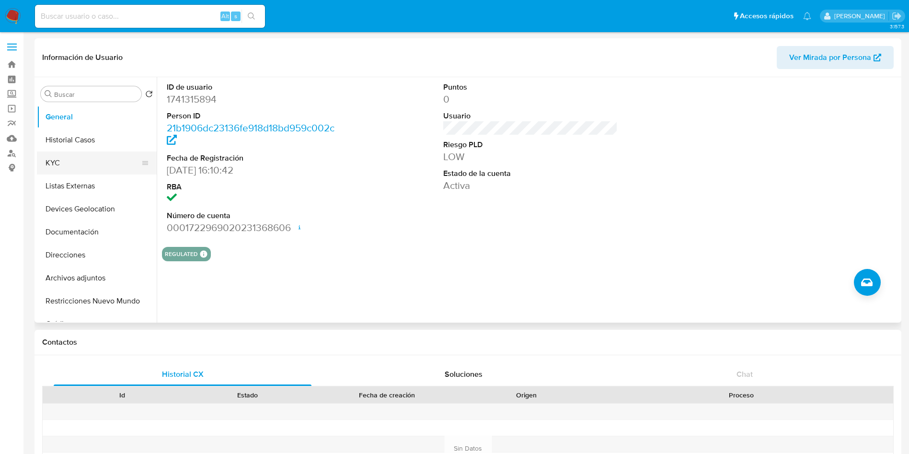
click at [79, 159] on button "KYC" at bounding box center [93, 162] width 112 height 23
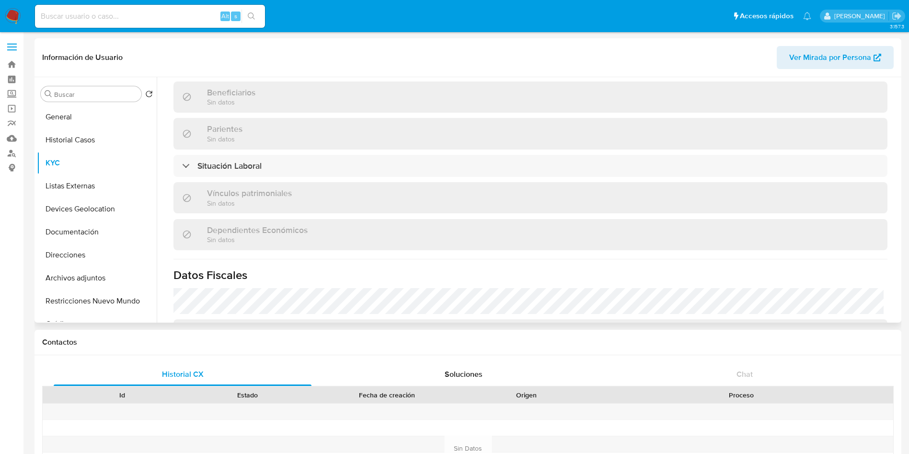
scroll to position [503, 0]
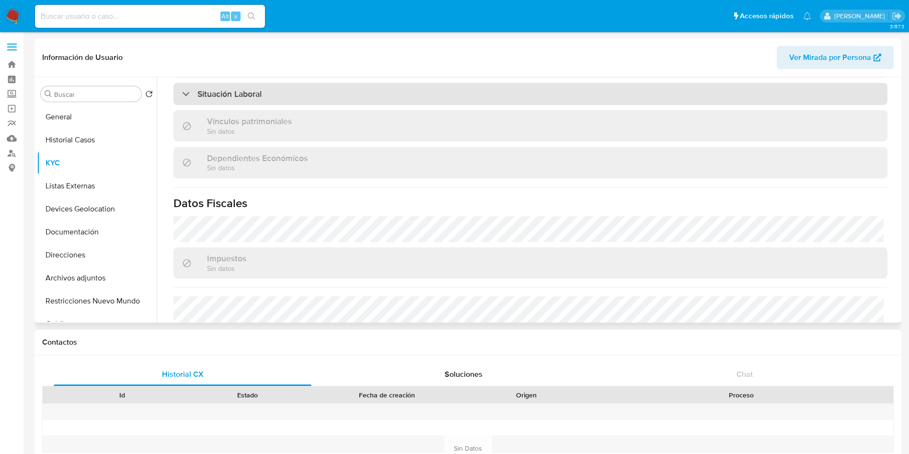
click at [517, 103] on div "Situación Laboral" at bounding box center [530, 94] width 714 height 22
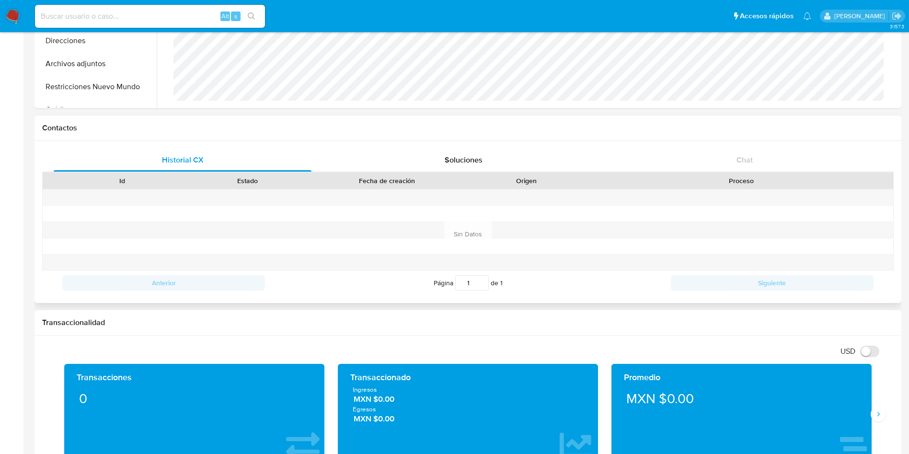
scroll to position [216, 0]
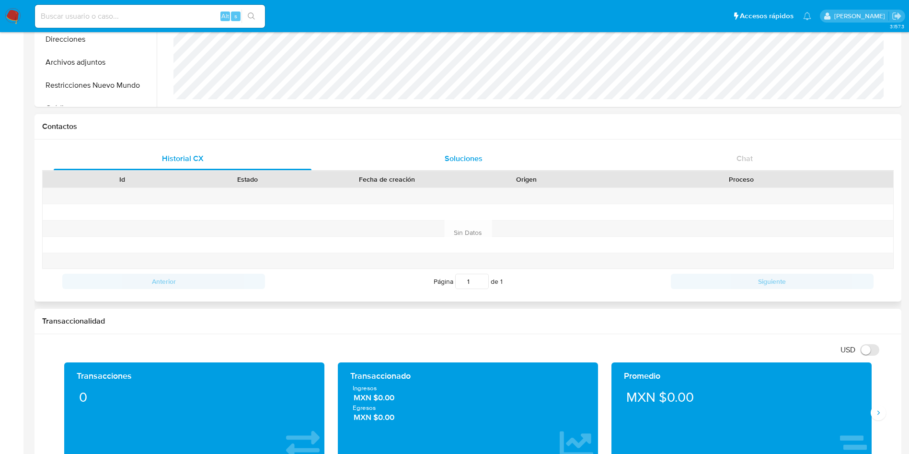
click at [462, 153] on span "Soluciones" at bounding box center [463, 158] width 38 height 11
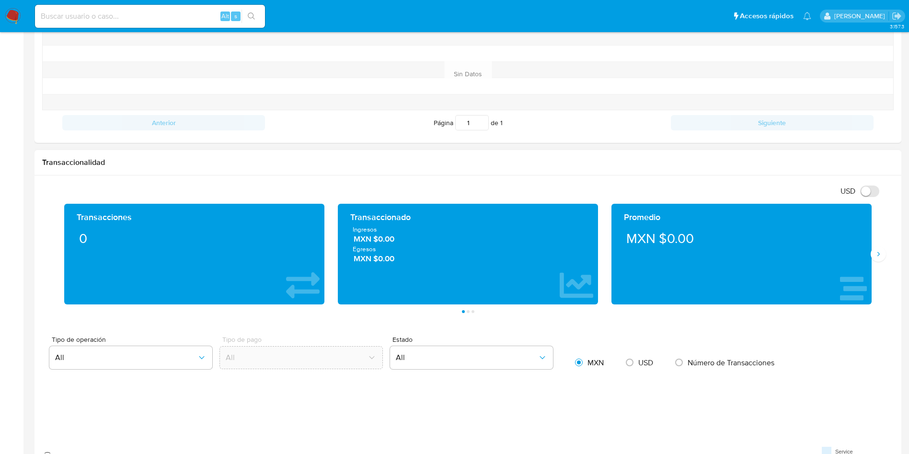
scroll to position [503, 0]
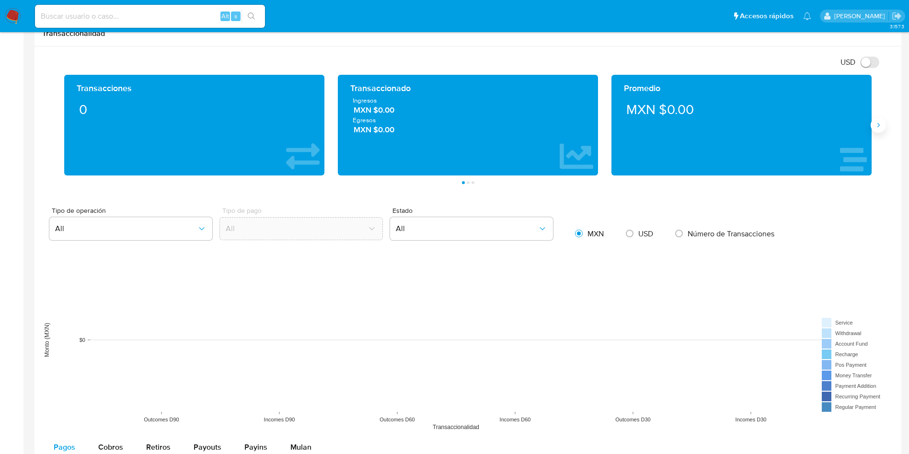
click at [878, 124] on icon "Siguiente" at bounding box center [878, 125] width 2 height 4
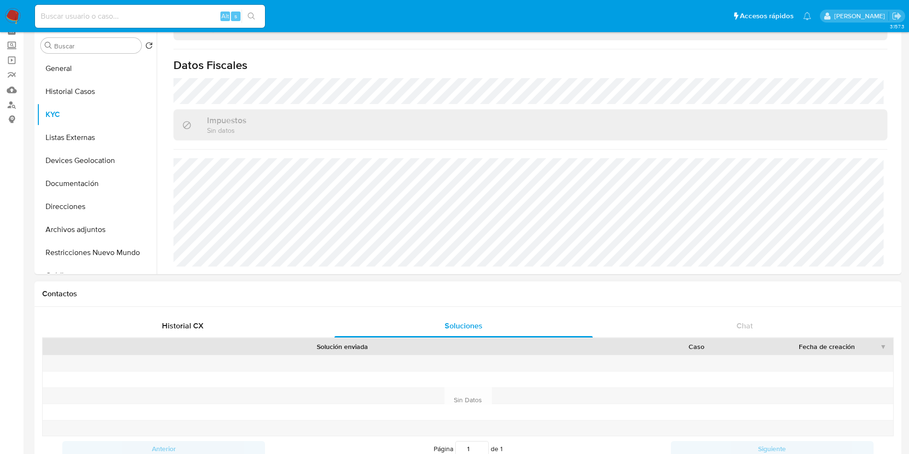
scroll to position [0, 0]
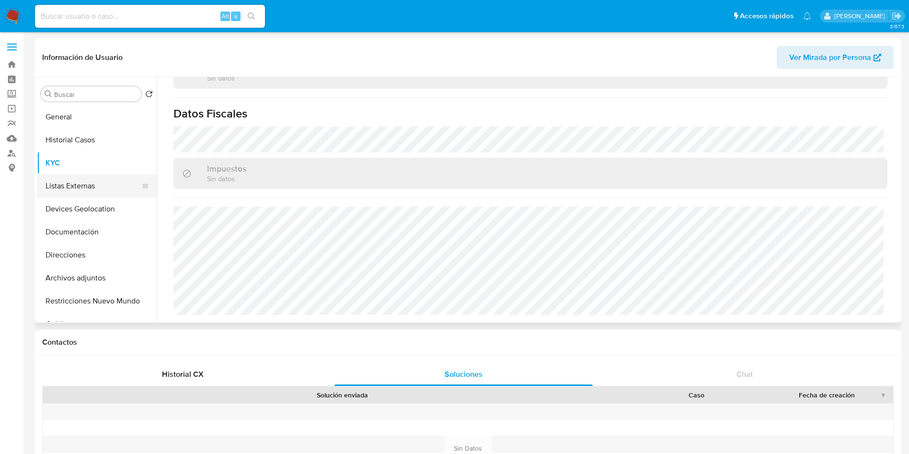
click at [73, 181] on button "Listas Externas" at bounding box center [93, 185] width 112 height 23
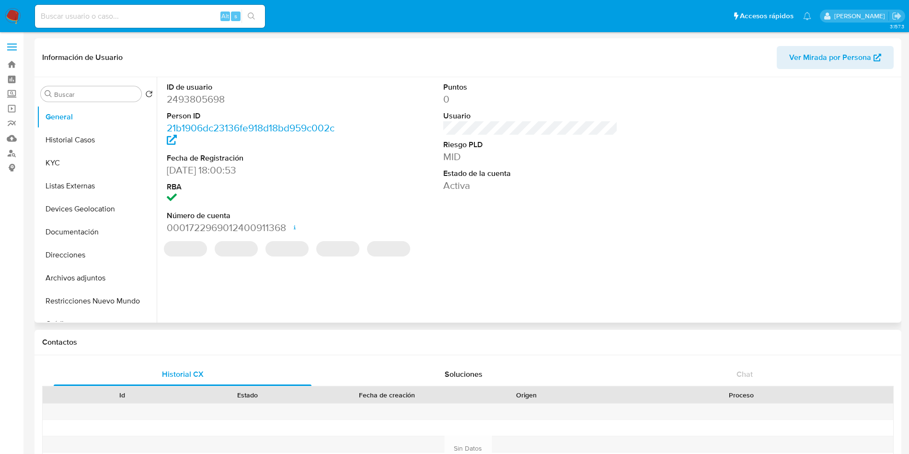
select select "10"
click at [666, 246] on div "‌ ‌ ‌ ‌ ‌" at bounding box center [530, 248] width 737 height 19
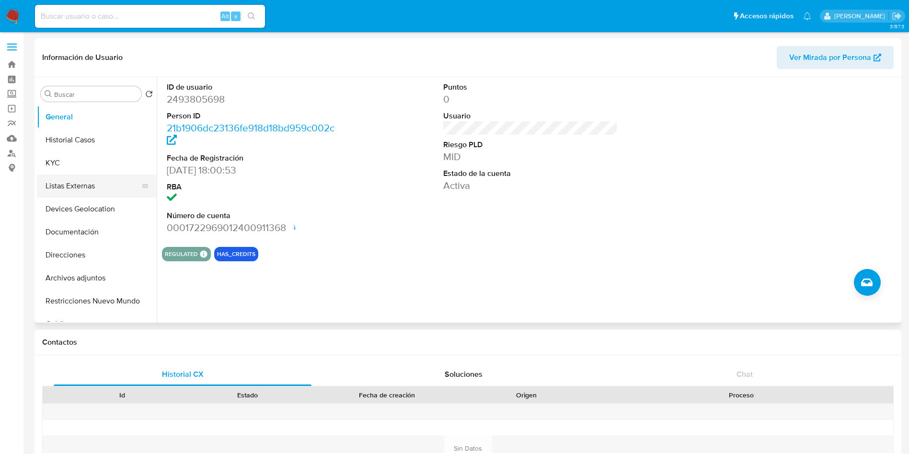
click at [82, 174] on button "Listas Externas" at bounding box center [93, 185] width 112 height 23
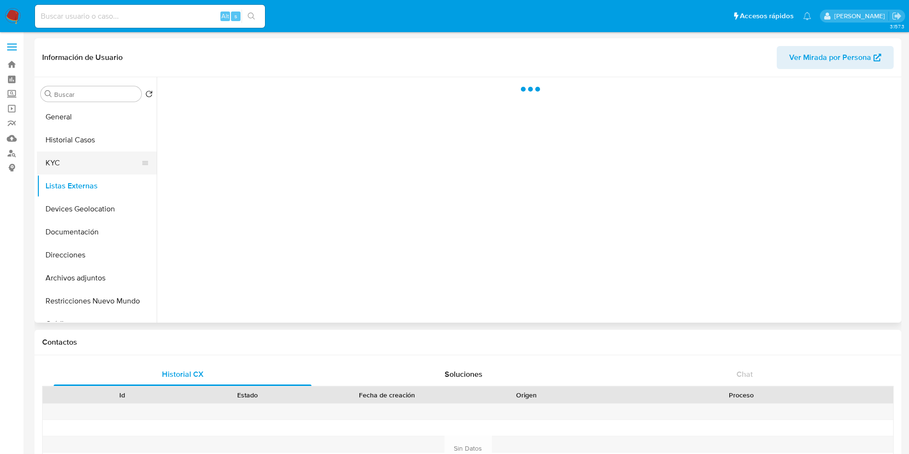
click at [82, 165] on button "KYC" at bounding box center [93, 162] width 112 height 23
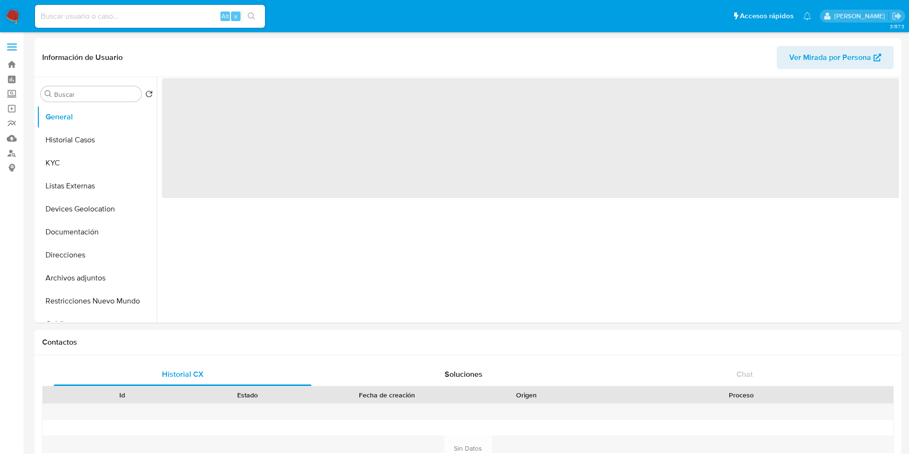
click at [148, 24] on div "Alt s" at bounding box center [150, 16] width 230 height 23
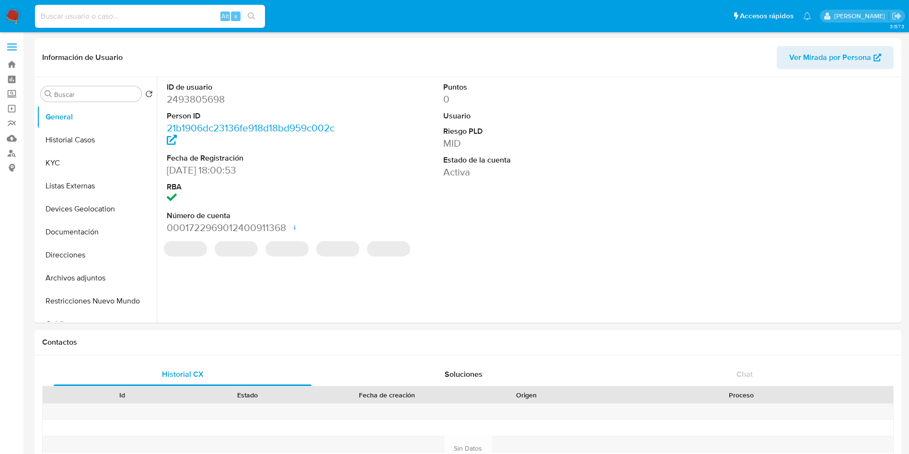
click at [152, 10] on input at bounding box center [150, 16] width 230 height 12
paste input "1158258145"
type input "1158258145"
select select "10"
type input "1158258145"
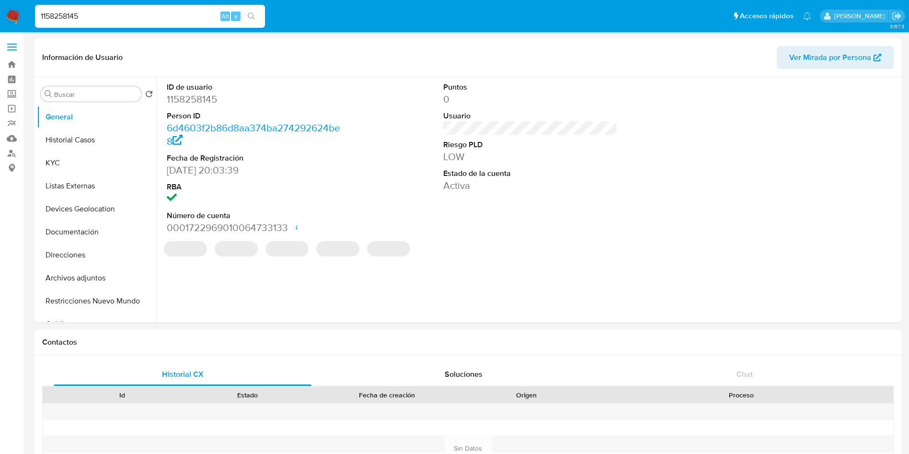
select select "10"
drag, startPoint x: 512, startPoint y: 264, endPoint x: 342, endPoint y: 277, distance: 170.5
click at [512, 264] on div "ID de usuario 1158258145 Person ID 6d4603f2b86d8aa374ba274292624be8 Fecha de Re…" at bounding box center [528, 199] width 742 height 245
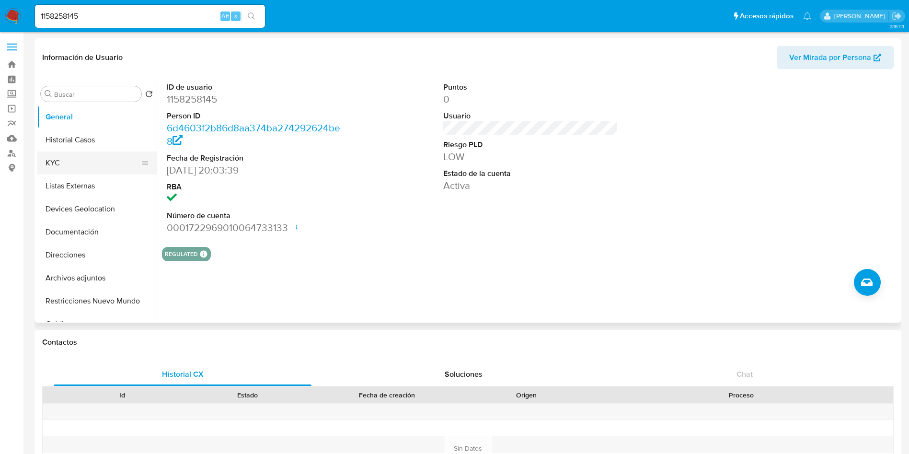
click at [62, 167] on button "KYC" at bounding box center [93, 162] width 112 height 23
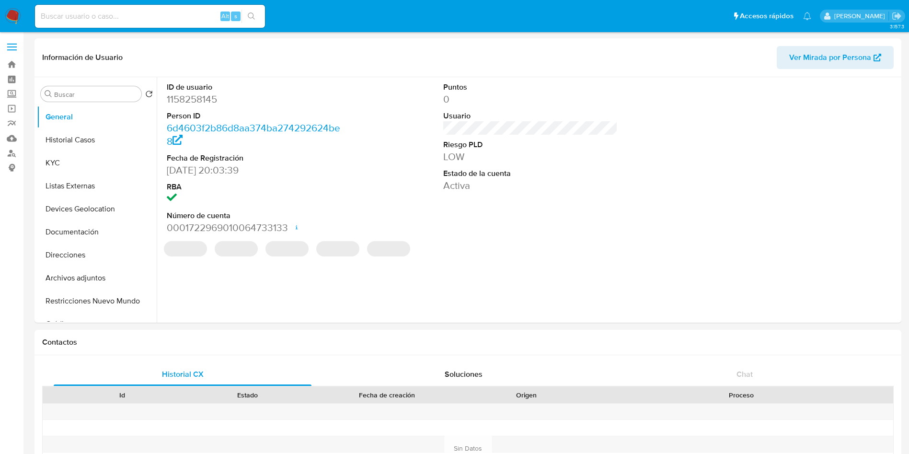
select select "10"
click at [165, 23] on div "Alt s" at bounding box center [150, 16] width 230 height 23
click at [170, 14] on input at bounding box center [150, 16] width 230 height 12
paste input "2085851923"
type input "2085851923"
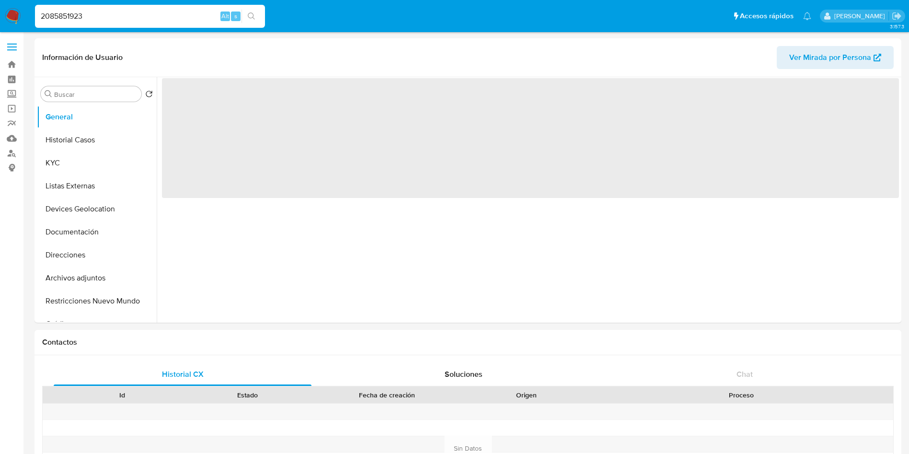
select select "10"
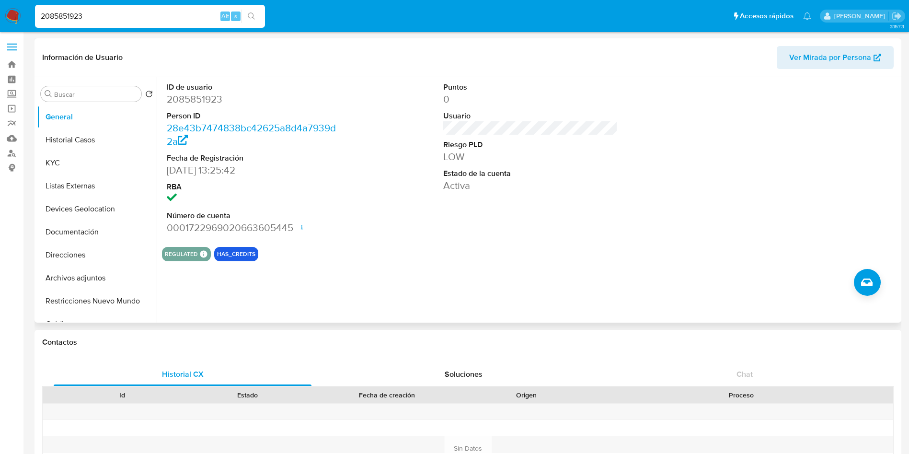
click at [461, 267] on div "ID de usuario 2085851923 Person ID 28e43b7474838bc42625a8d4a7939d2a Fecha de Re…" at bounding box center [528, 199] width 742 height 245
click at [83, 132] on button "Historial Casos" at bounding box center [93, 139] width 112 height 23
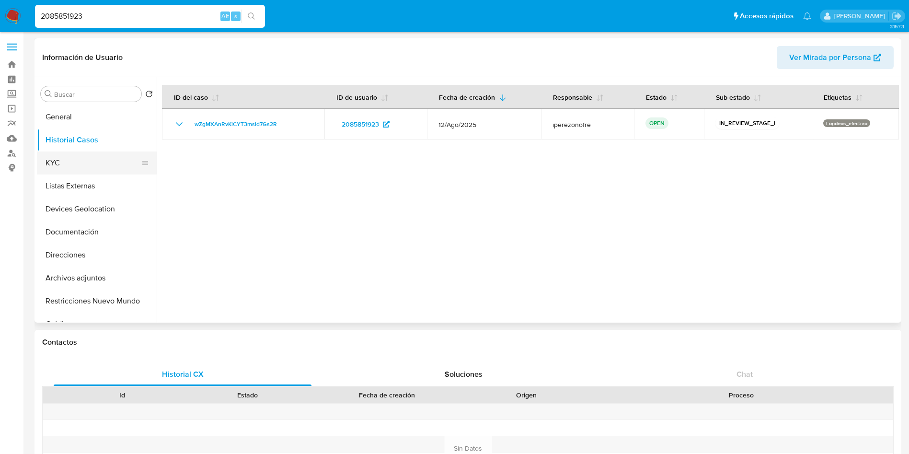
click at [81, 164] on button "KYC" at bounding box center [93, 162] width 112 height 23
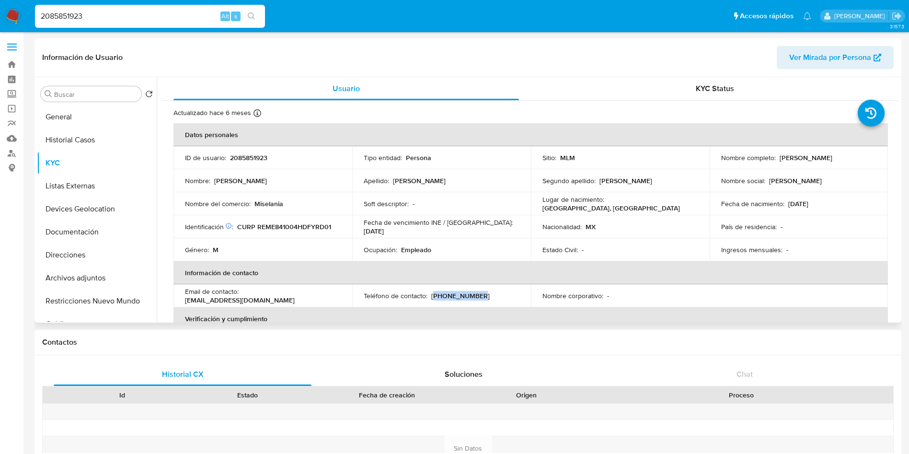
drag, startPoint x: 473, startPoint y: 294, endPoint x: 432, endPoint y: 297, distance: 40.8
click at [432, 297] on div "Teléfono de contacto : [PHONE_NUMBER]" at bounding box center [441, 295] width 156 height 9
copy p "55) 42314148"
drag, startPoint x: 308, startPoint y: 296, endPoint x: 243, endPoint y: 299, distance: 65.2
click at [243, 299] on p "[EMAIL_ADDRESS][DOMAIN_NAME]" at bounding box center [240, 299] width 110 height 9
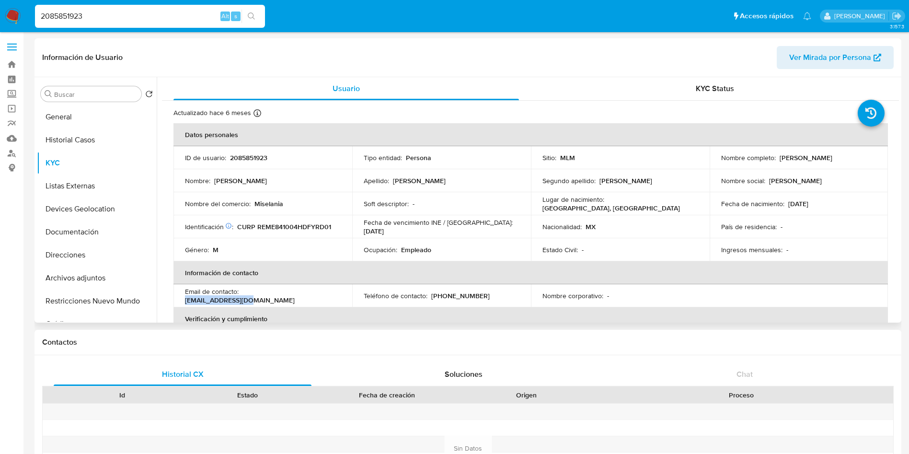
copy p "[EMAIL_ADDRESS][DOMAIN_NAME]"
click at [782, 302] on table "Datos personales ID de usuario : 2085851923 Tipo entidad : Persona Sitio : MLM …" at bounding box center [530, 295] width 714 height 345
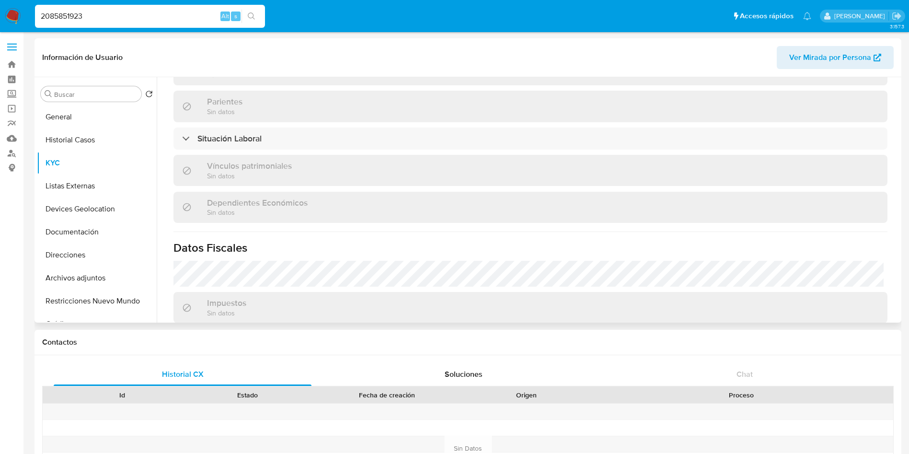
scroll to position [460, 0]
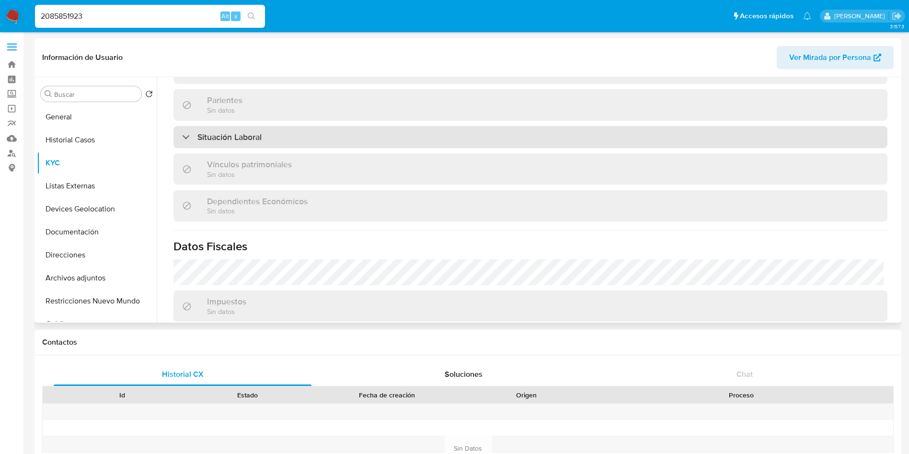
click at [658, 134] on div "Situación Laboral" at bounding box center [530, 137] width 714 height 22
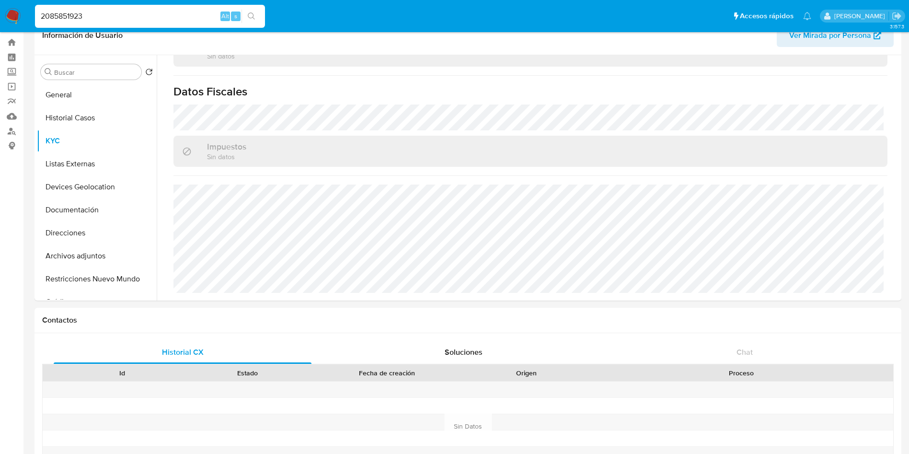
scroll to position [0, 0]
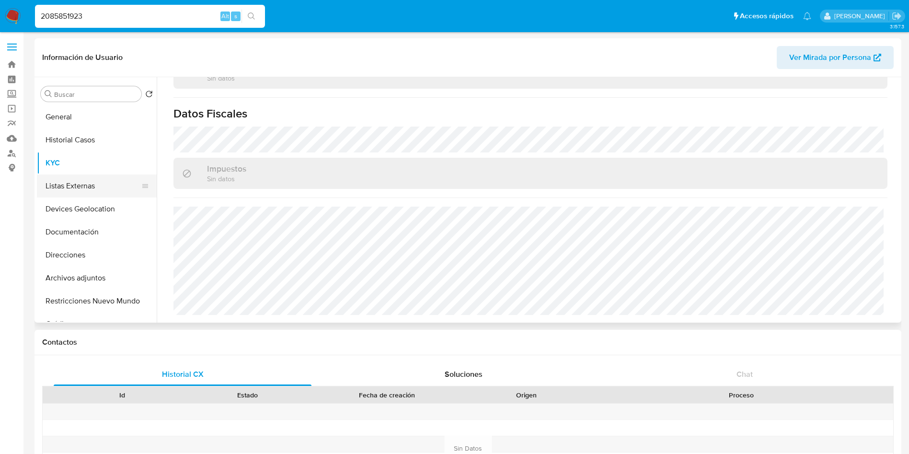
click at [96, 176] on button "Listas Externas" at bounding box center [93, 185] width 112 height 23
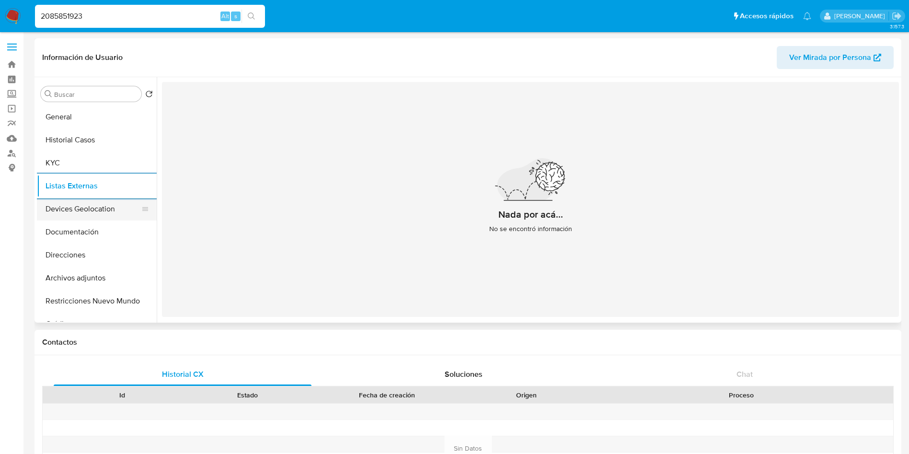
click at [68, 204] on button "Devices Geolocation" at bounding box center [93, 208] width 112 height 23
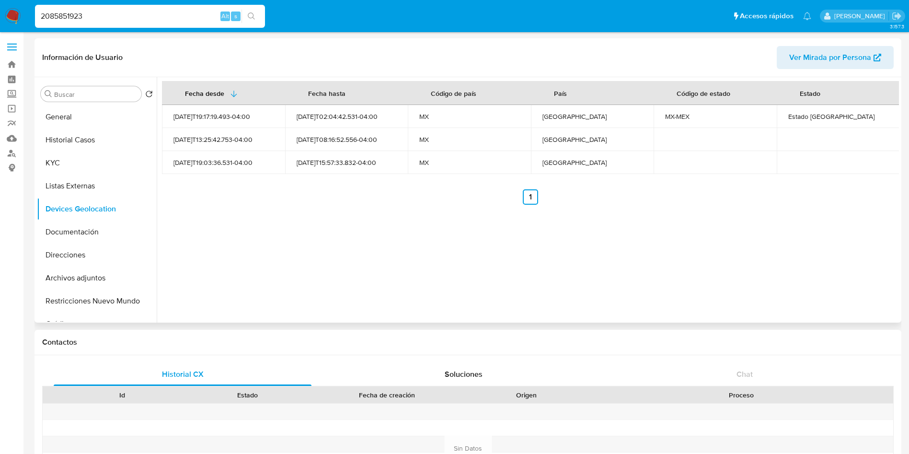
click at [424, 185] on div "Fecha desde [GEOGRAPHIC_DATA] hasta Código de país País Código de estado Estado…" at bounding box center [530, 143] width 737 height 124
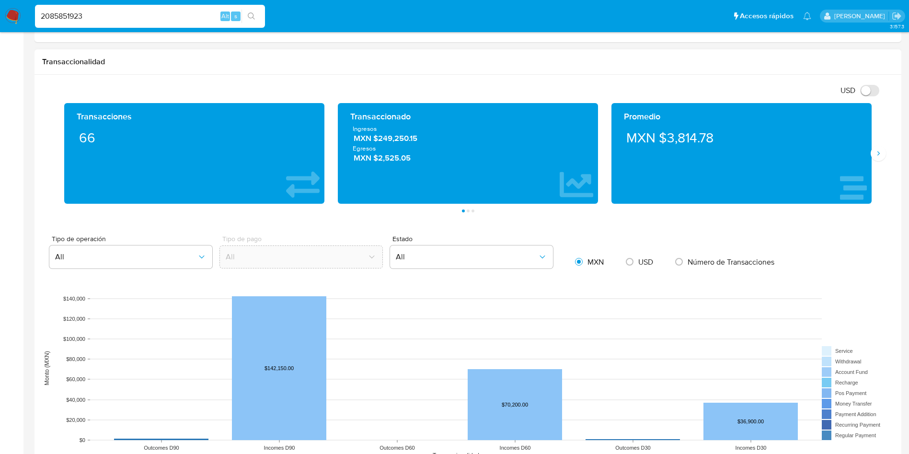
scroll to position [503, 0]
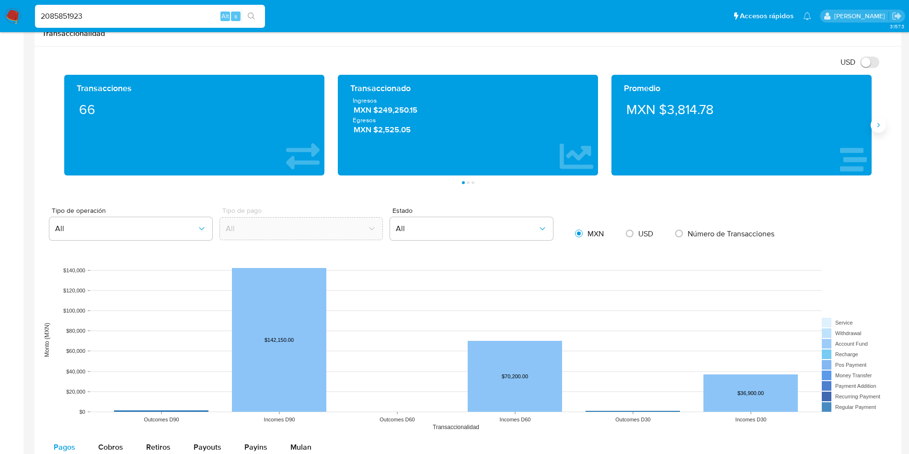
click at [878, 126] on icon "Siguiente" at bounding box center [878, 125] width 2 height 4
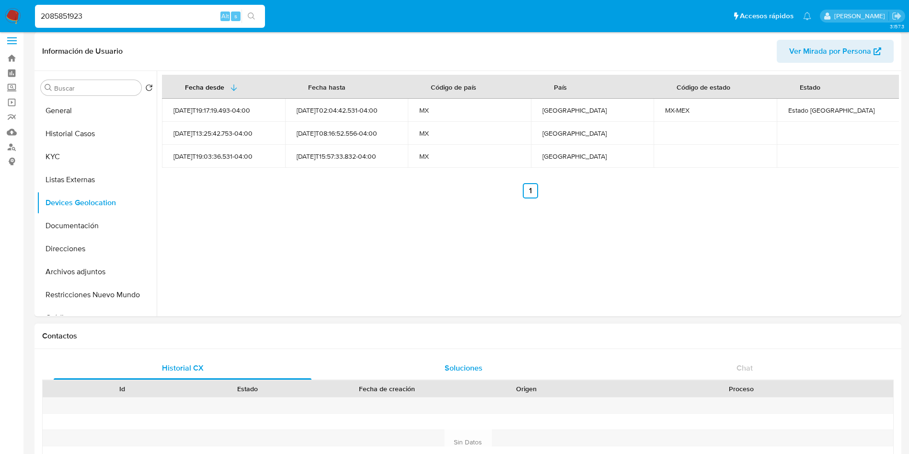
scroll to position [0, 0]
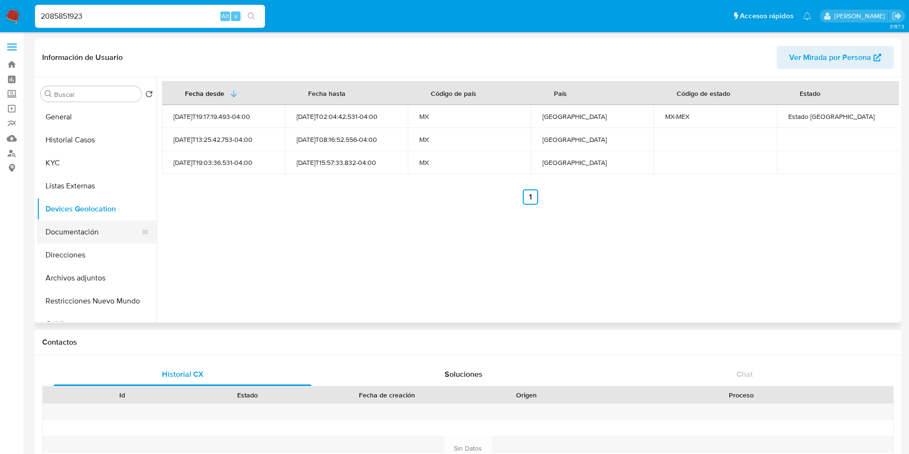
click at [80, 226] on button "Documentación" at bounding box center [93, 231] width 112 height 23
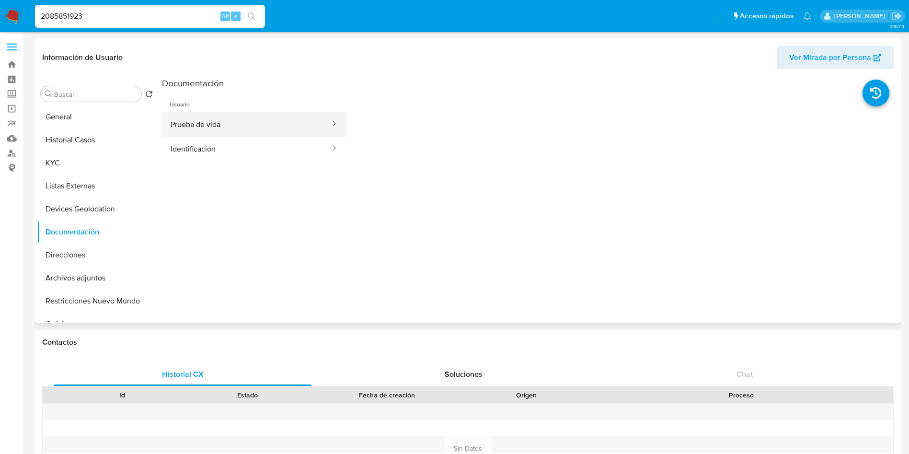
click at [231, 120] on button "Prueba de vida" at bounding box center [246, 124] width 169 height 24
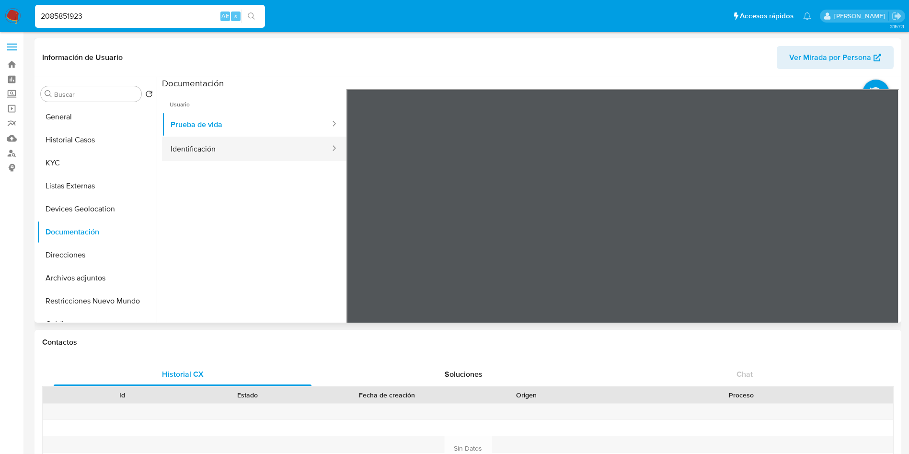
click at [195, 138] on button "Identificación" at bounding box center [246, 148] width 169 height 24
click at [881, 244] on icon at bounding box center [886, 244] width 19 height 19
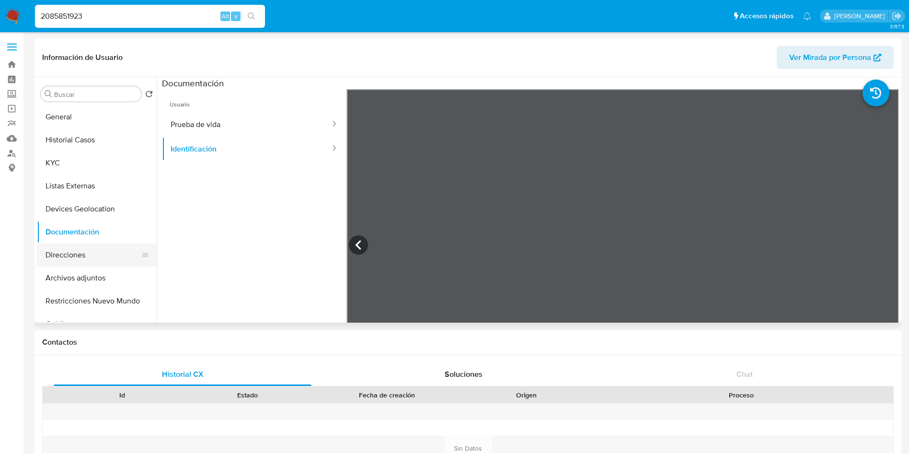
click at [111, 254] on button "Direcciones" at bounding box center [93, 254] width 112 height 23
